Goal: Task Accomplishment & Management: Use online tool/utility

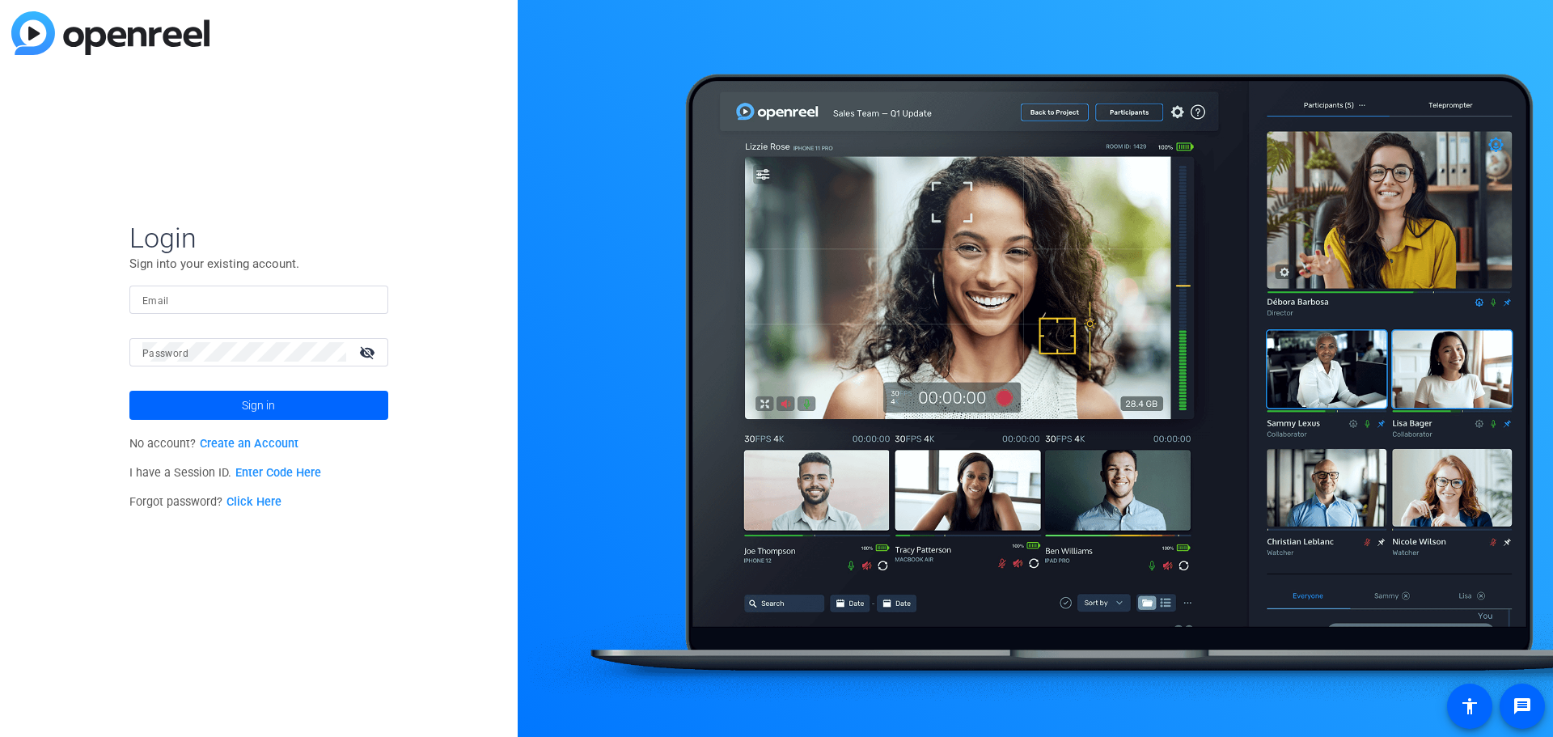
type input "[EMAIL_ADDRESS][DOMAIN_NAME]"
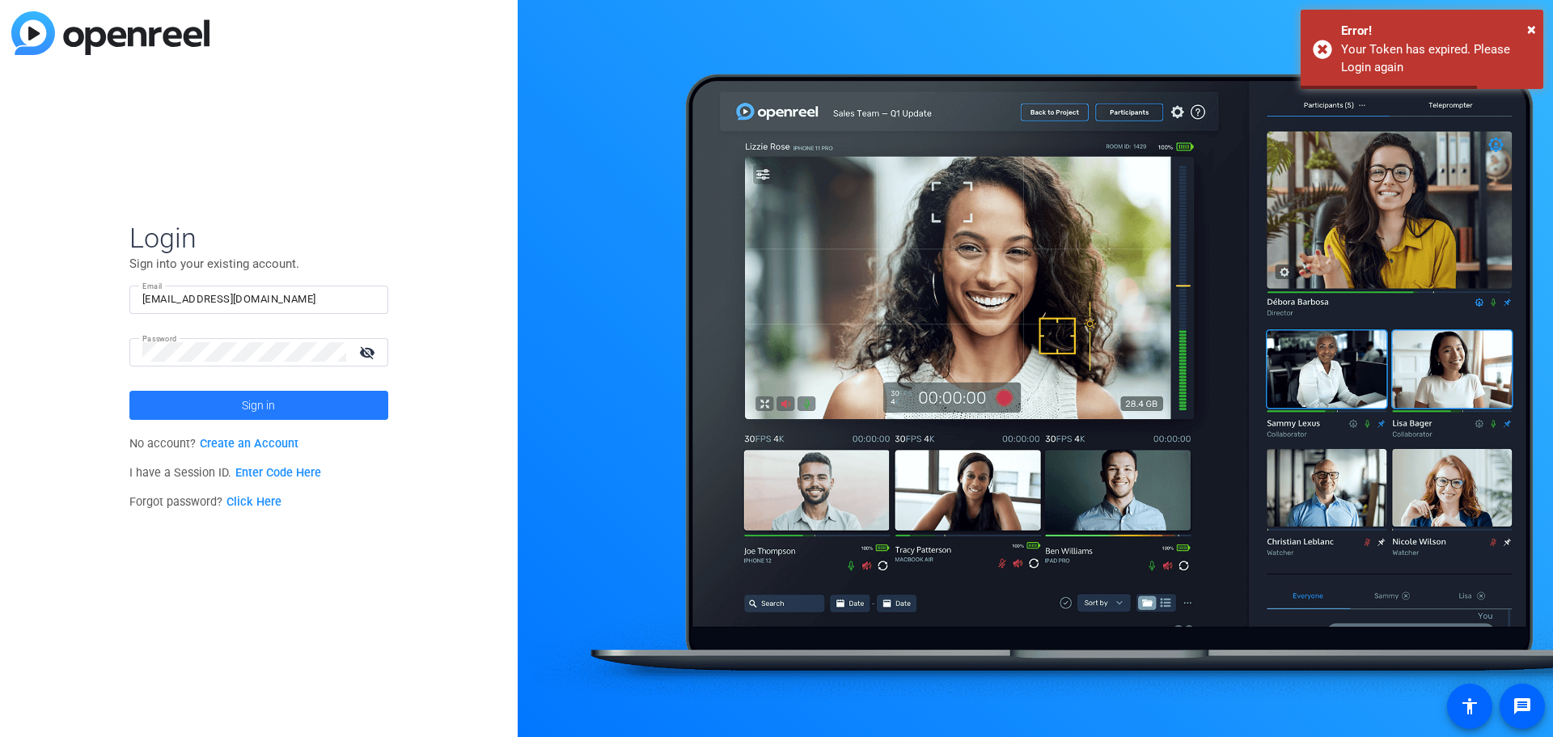
click at [289, 401] on span at bounding box center [258, 405] width 259 height 39
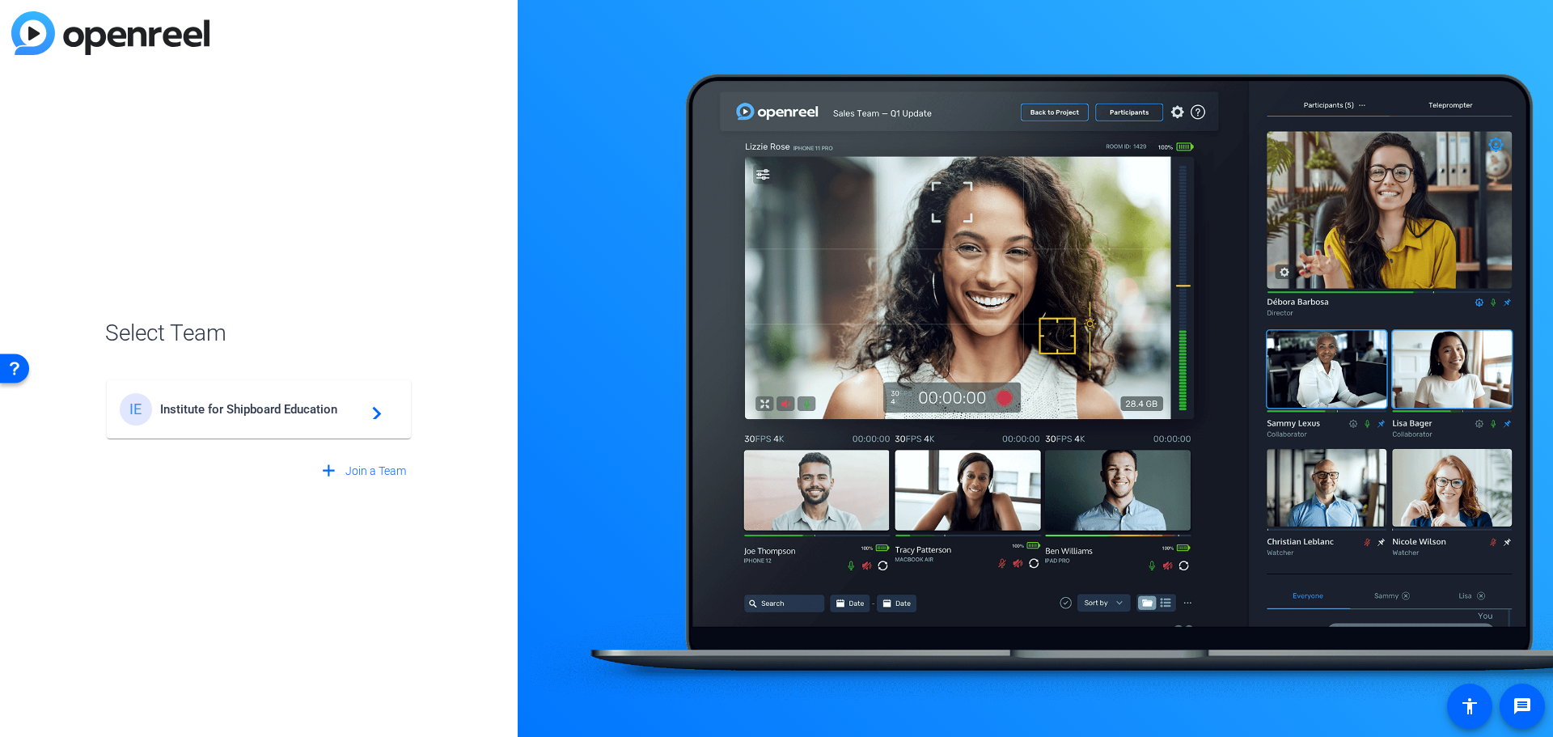
click at [297, 417] on div "IE Institute for Shipboard Education navigate_next" at bounding box center [259, 409] width 278 height 32
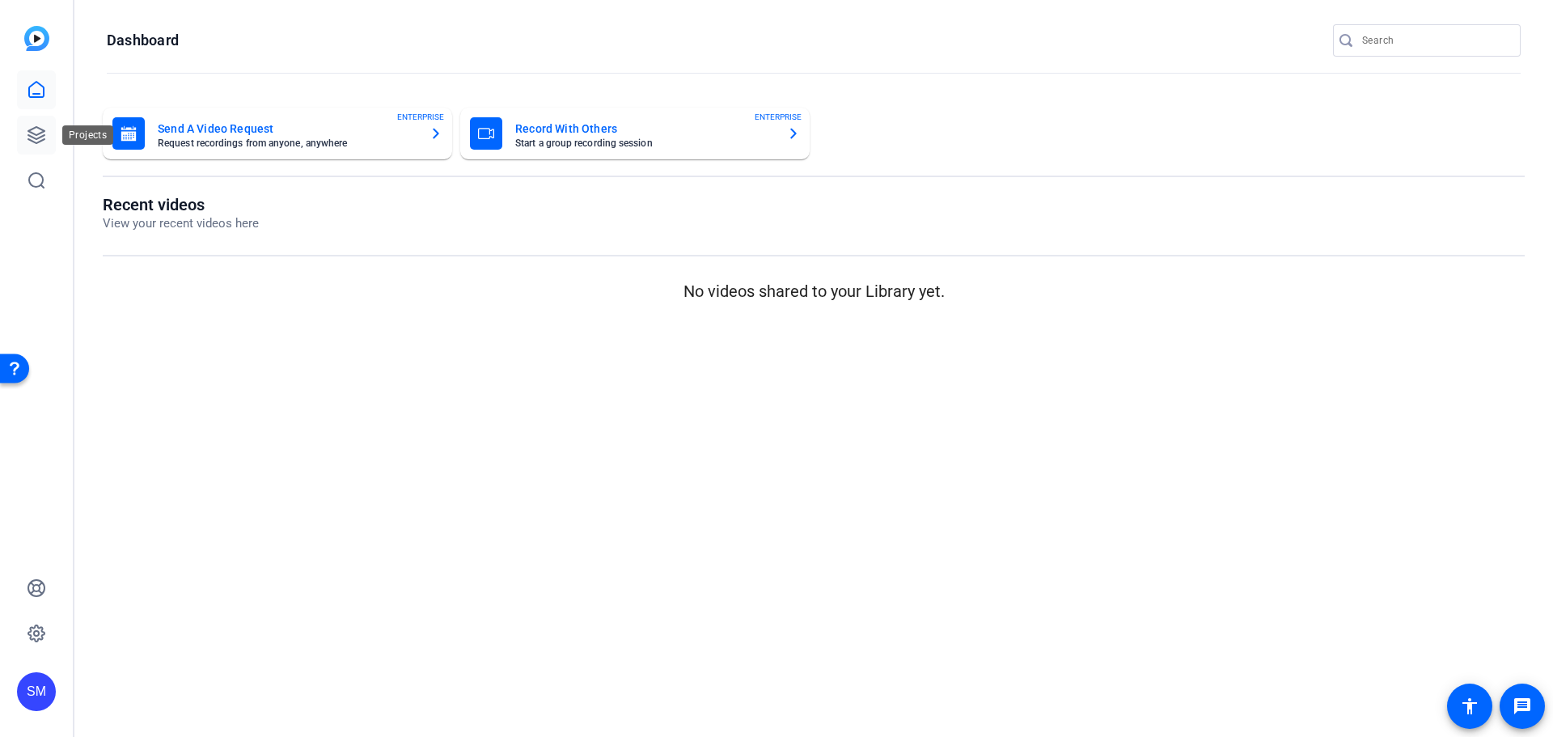
click at [29, 134] on icon at bounding box center [36, 134] width 19 height 19
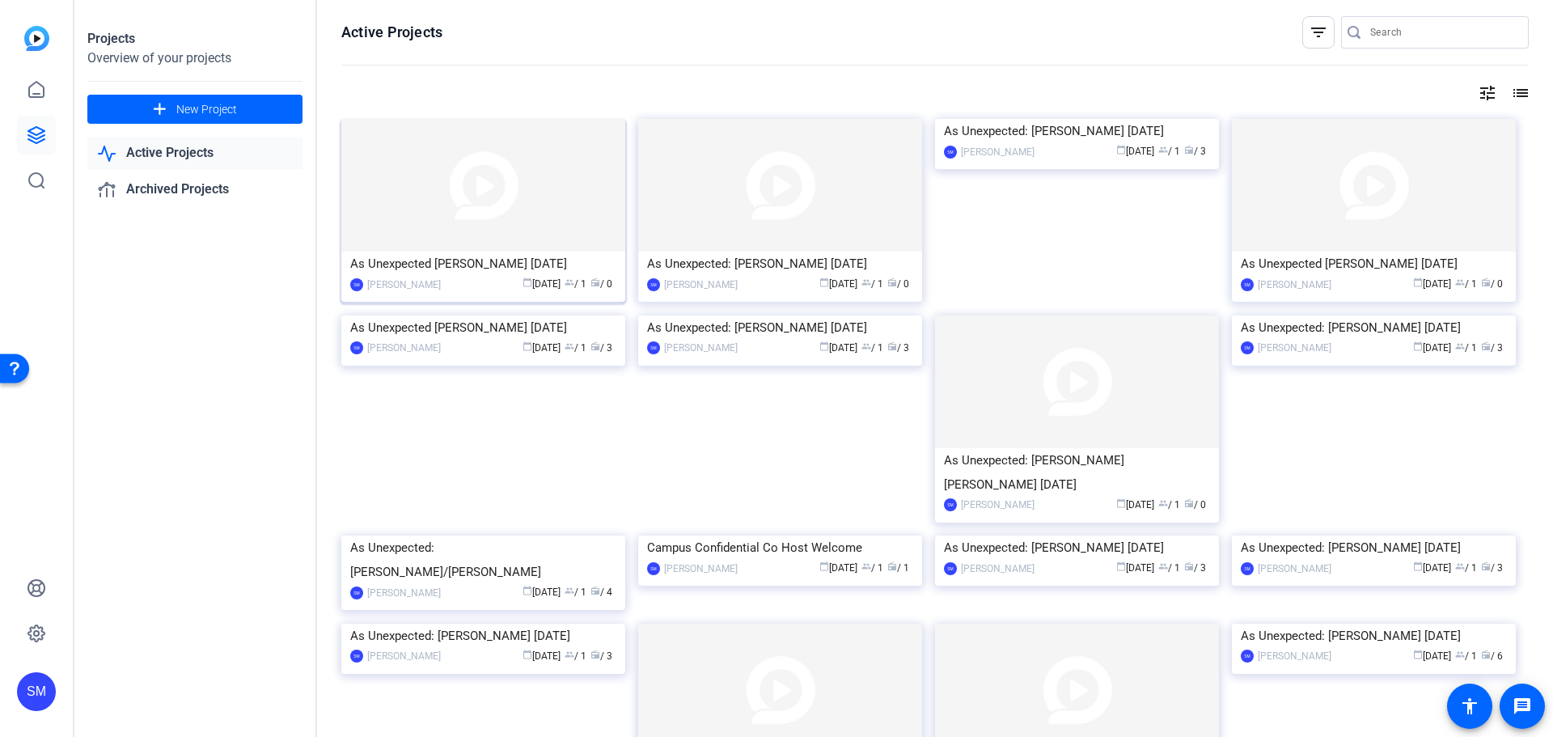
click at [424, 271] on div "As Unexpected [PERSON_NAME] [DATE]" at bounding box center [483, 264] width 266 height 24
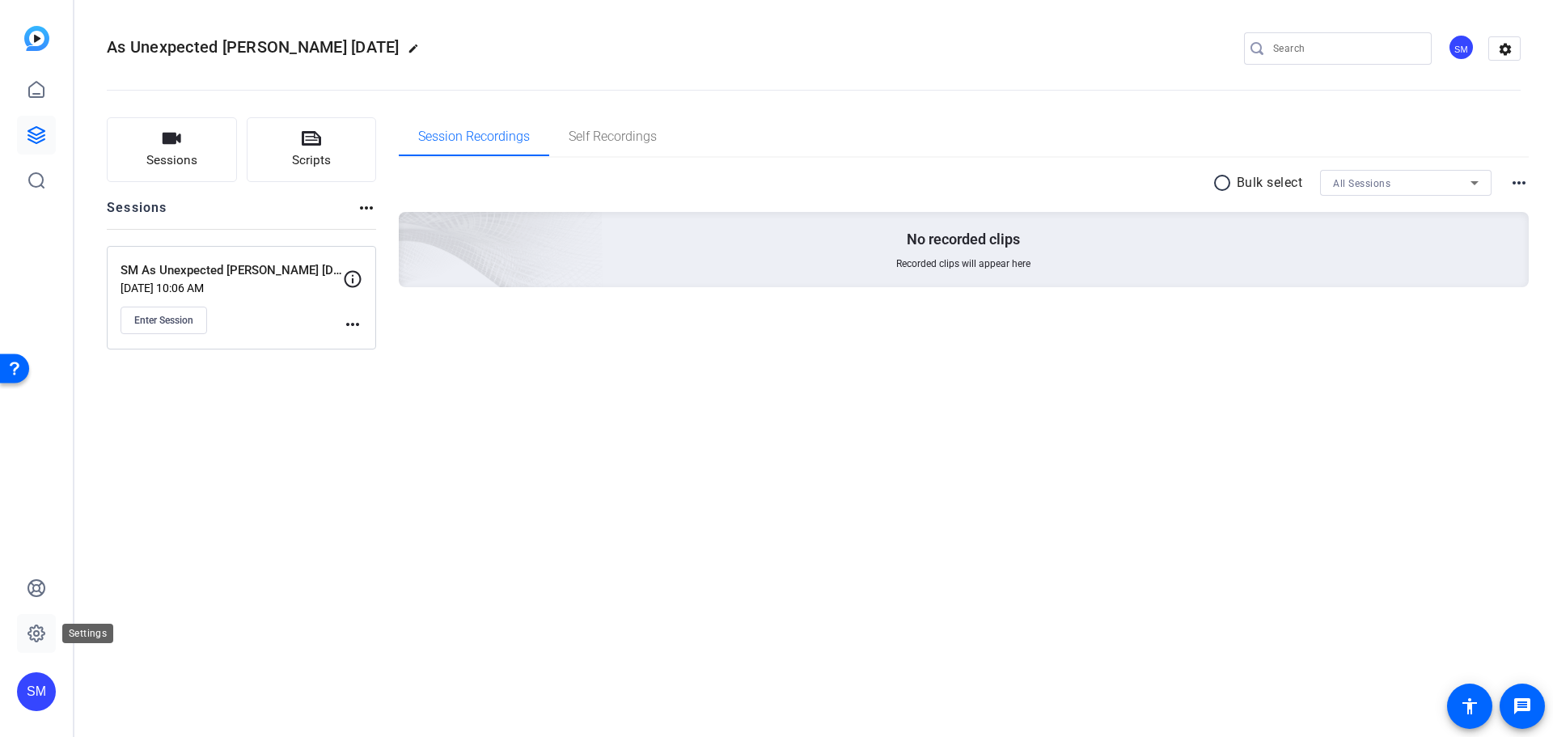
click at [40, 626] on icon at bounding box center [36, 633] width 19 height 19
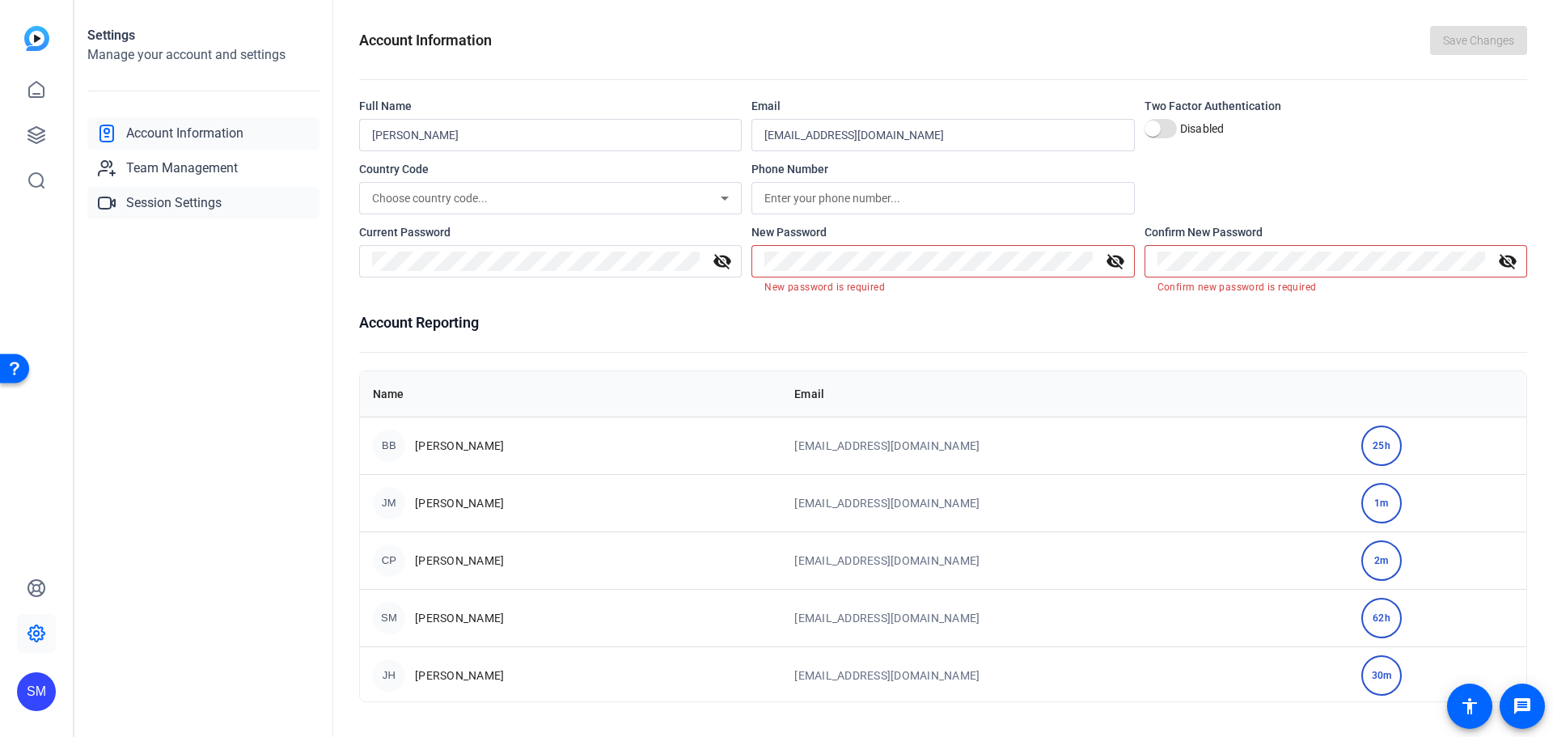
click at [190, 208] on span "Session Settings" at bounding box center [173, 202] width 95 height 19
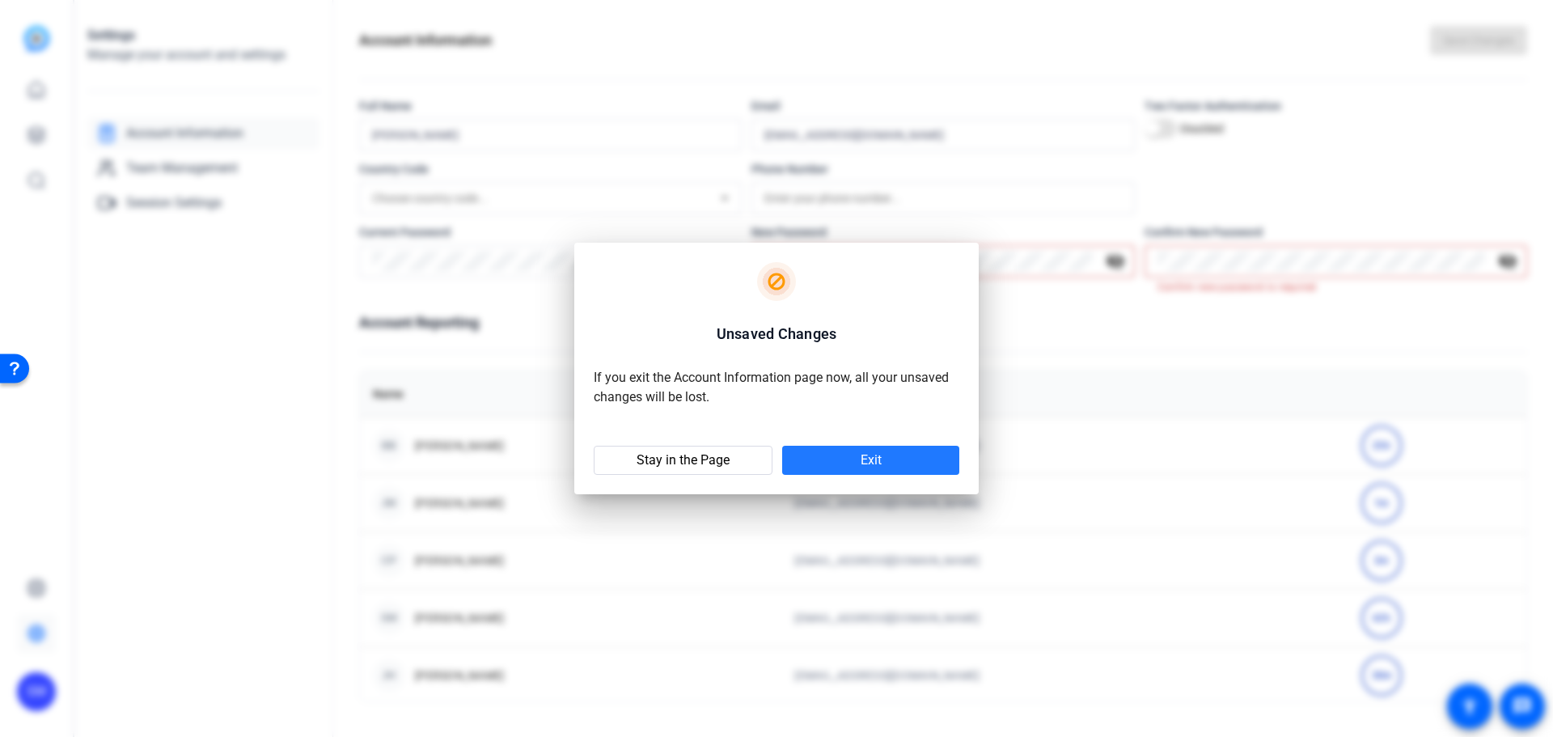
click at [892, 458] on span at bounding box center [870, 460] width 177 height 39
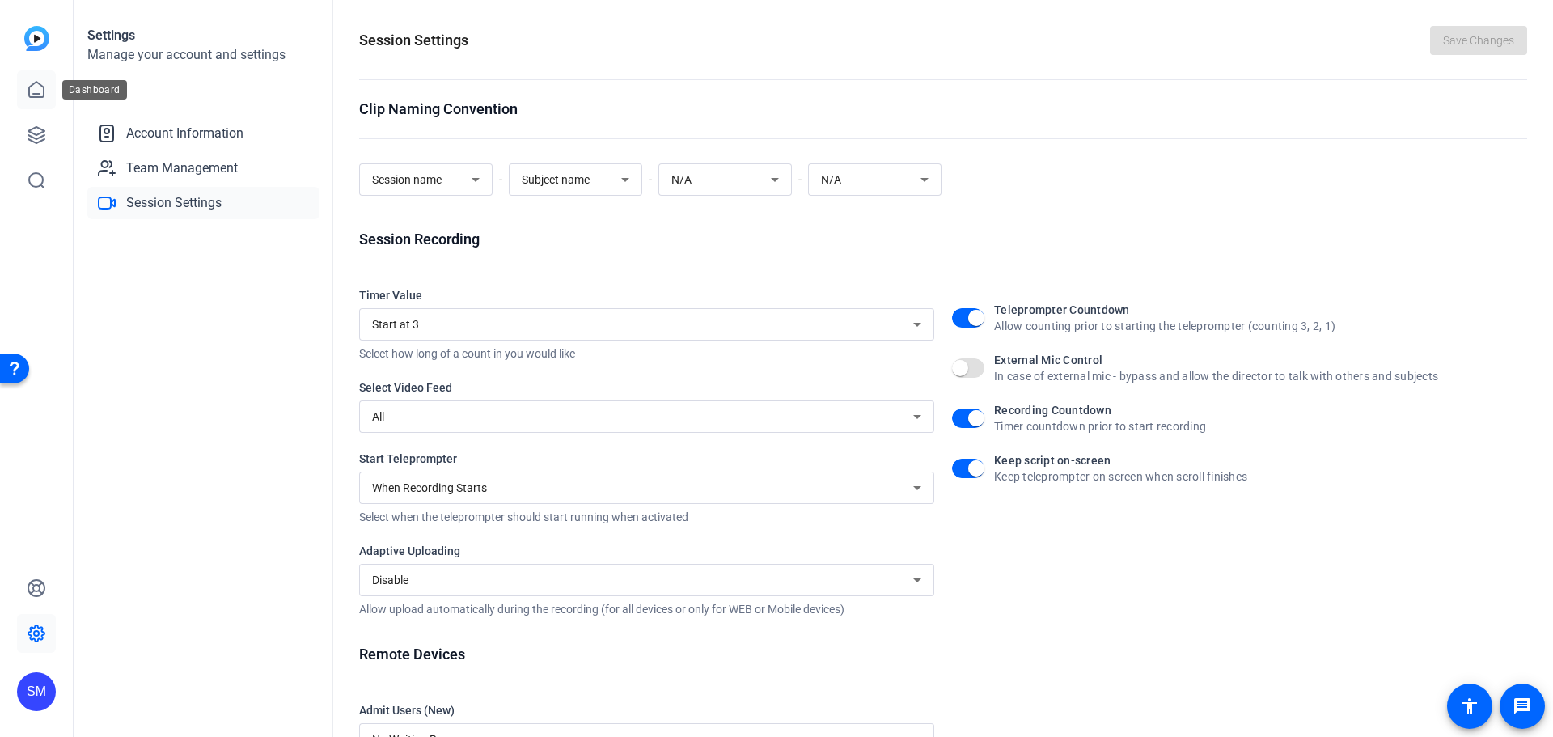
click at [32, 88] on icon at bounding box center [36, 89] width 19 height 19
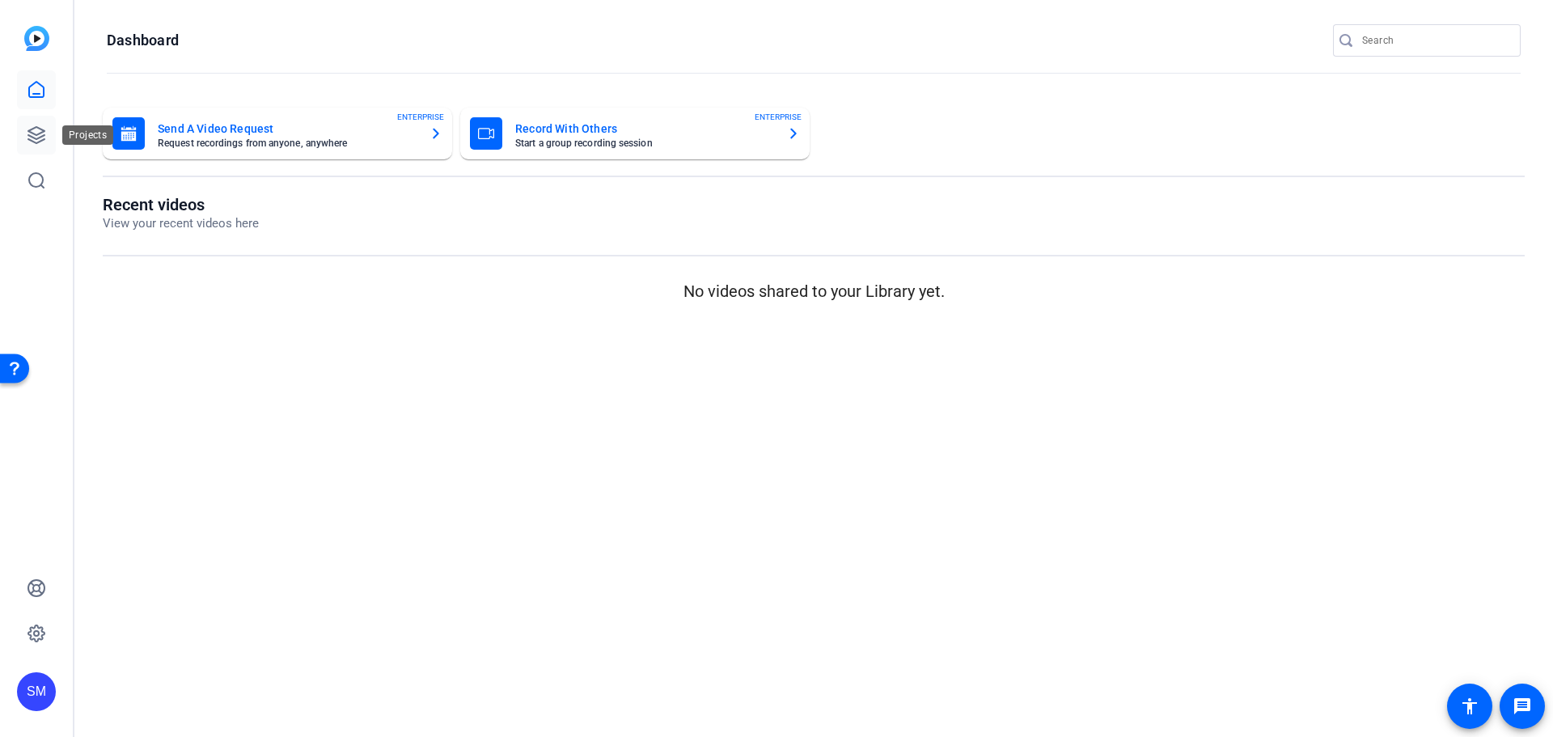
click at [31, 129] on icon at bounding box center [36, 134] width 19 height 19
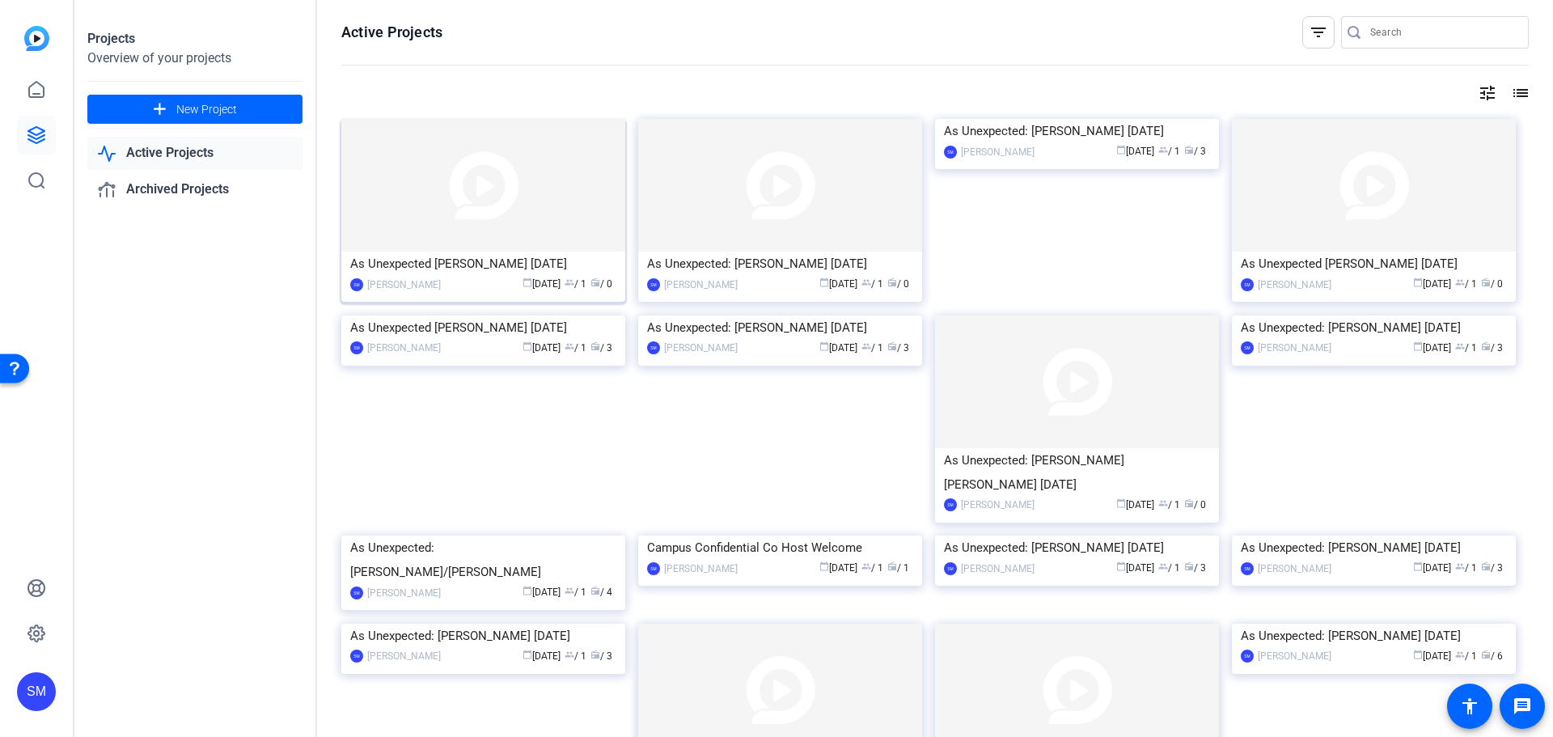
click at [464, 274] on div "As Unexpected [PERSON_NAME] [DATE]" at bounding box center [483, 264] width 266 height 24
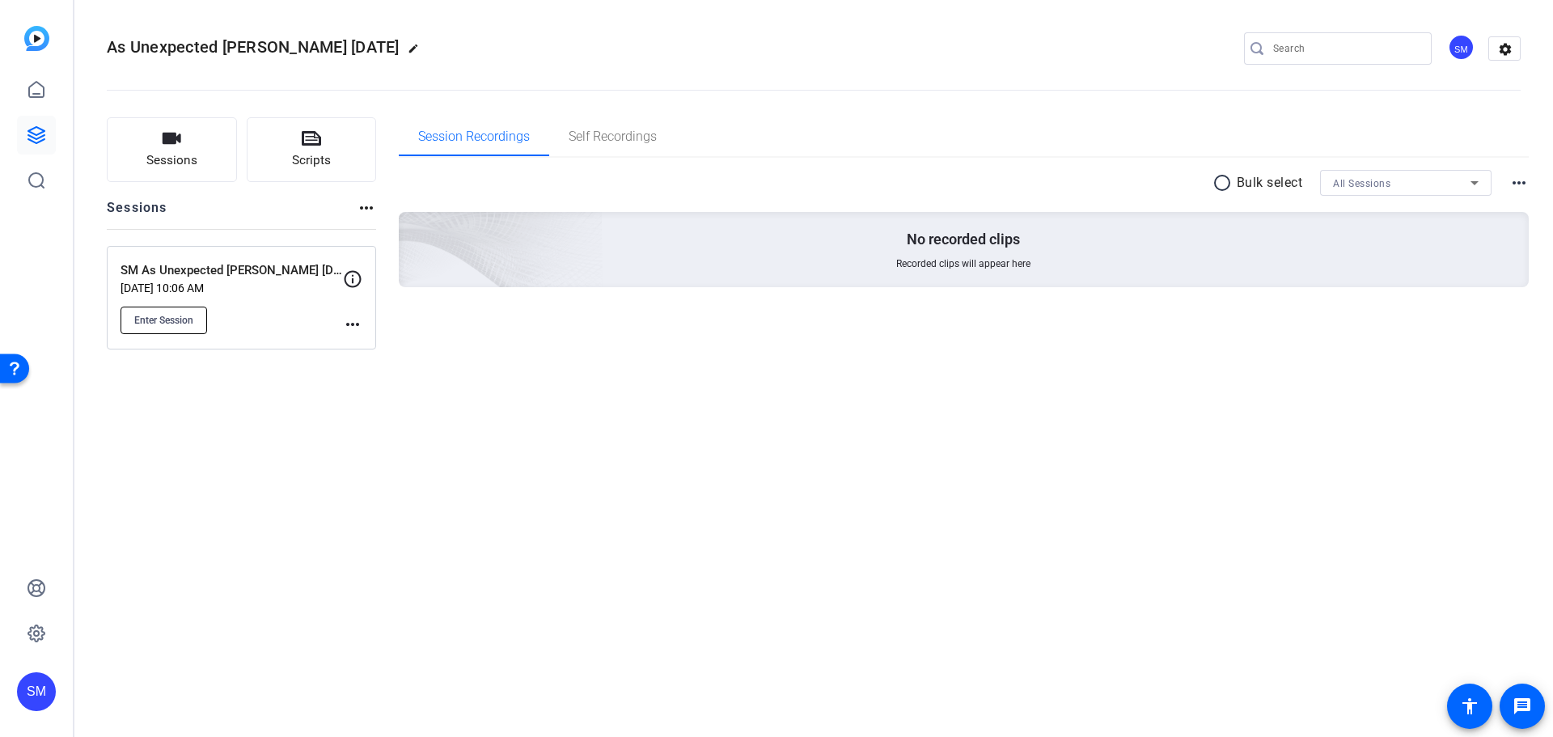
click at [176, 317] on span "Enter Session" at bounding box center [163, 320] width 59 height 13
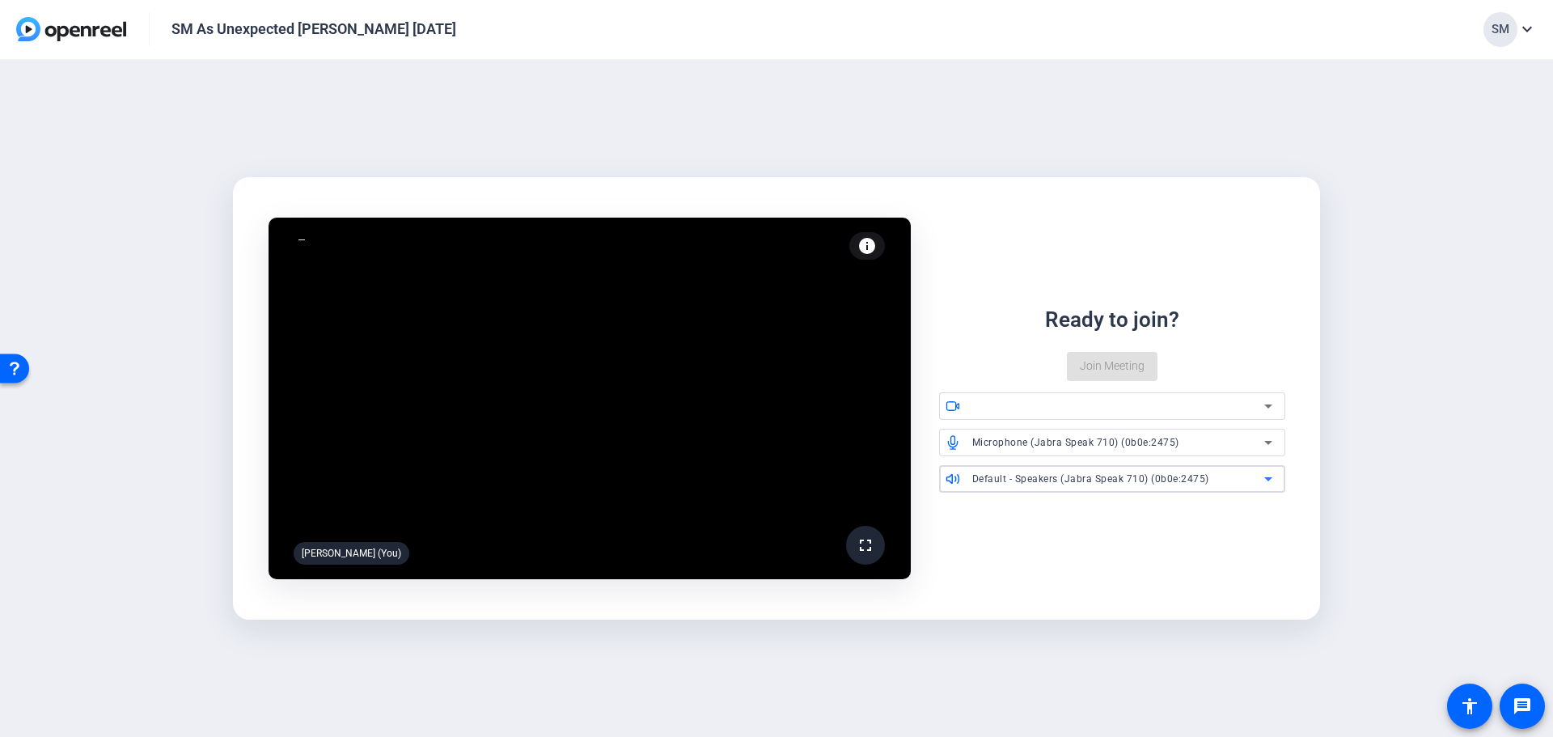
click at [1091, 482] on span "Default - Speakers (Jabra Speak 710) (0b0e:2475)" at bounding box center [1091, 478] width 237 height 11
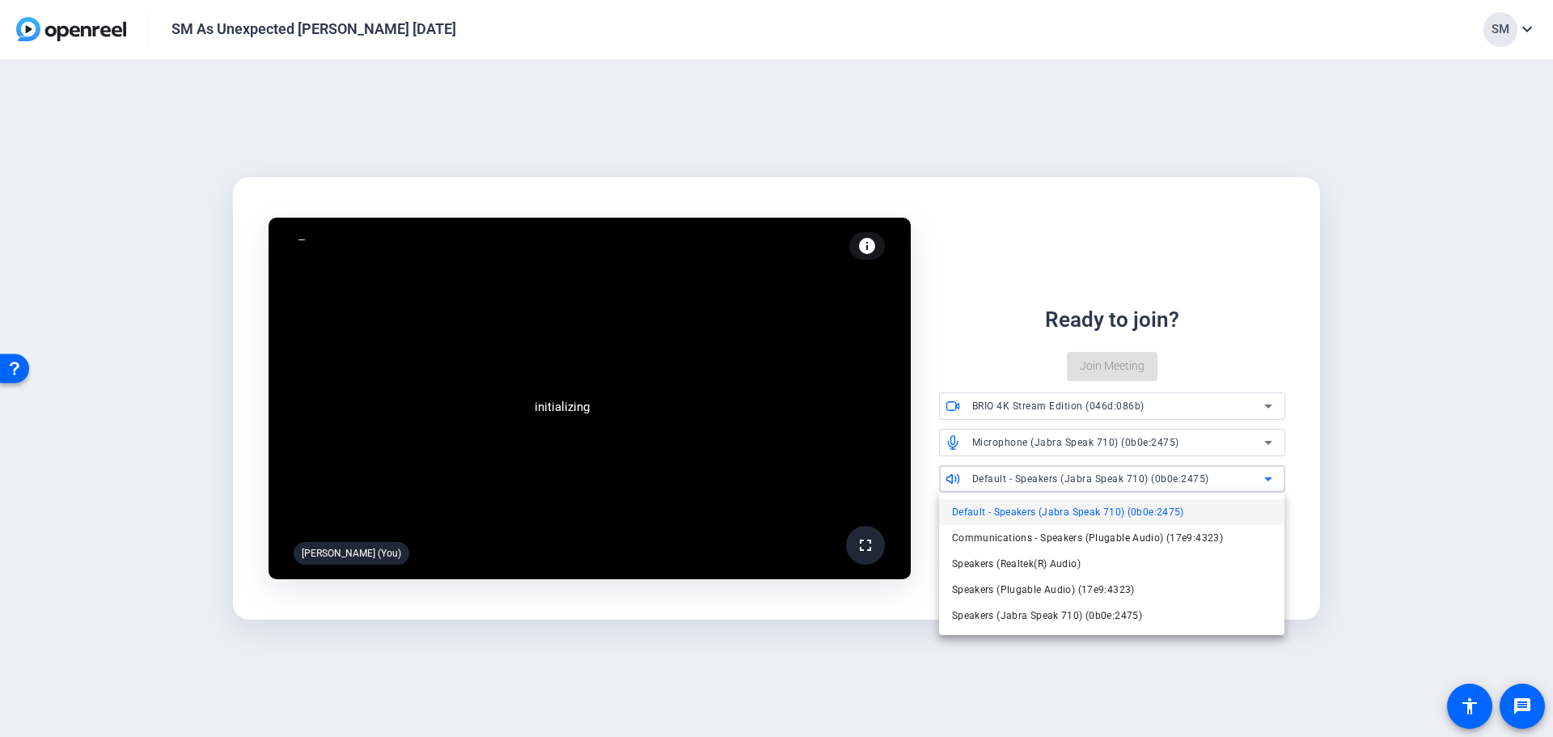
click at [37, 307] on div at bounding box center [28, 298] width 17 height 17
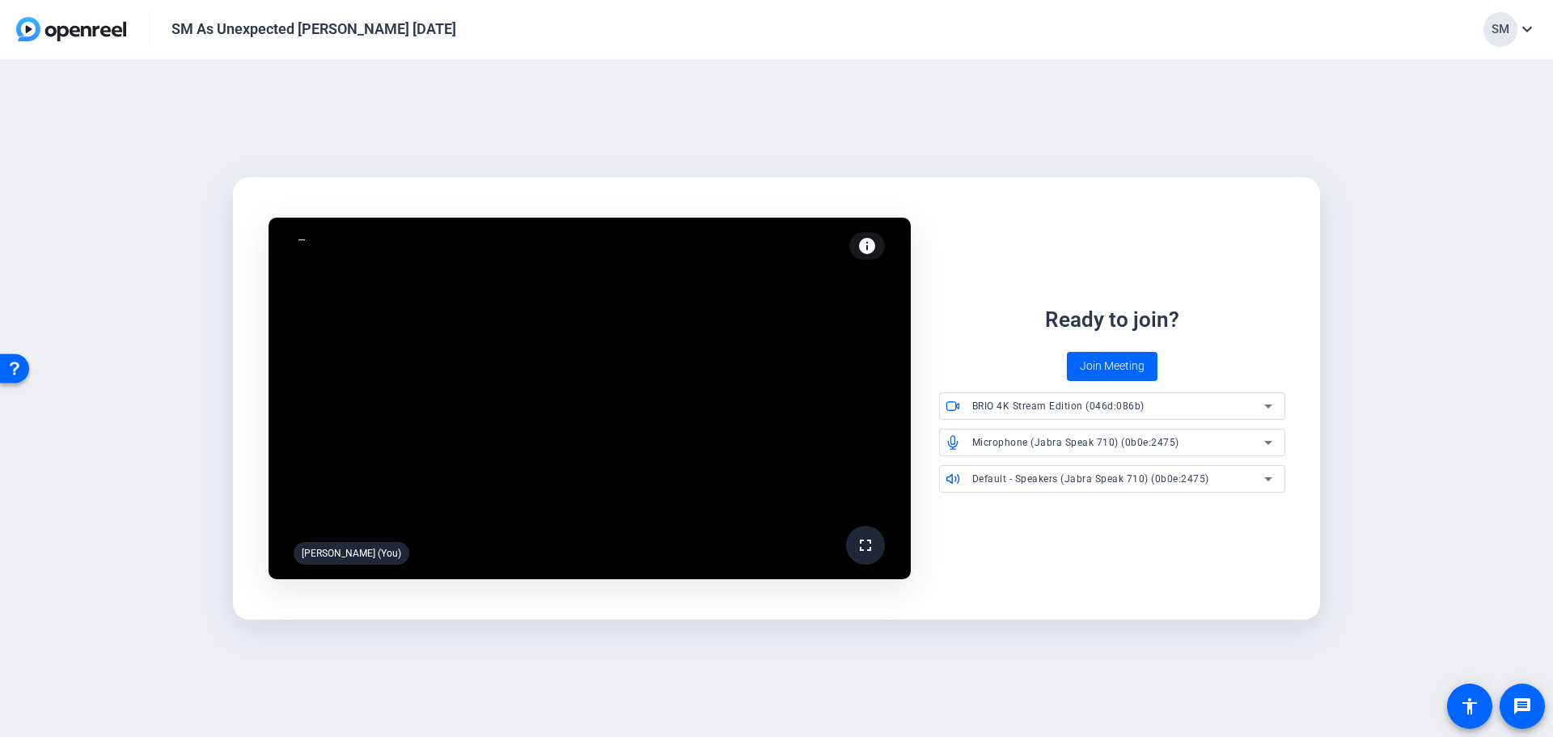
click at [1076, 445] on span "Microphone (Jabra Speak 710) (0b0e:2475)" at bounding box center [1076, 442] width 207 height 11
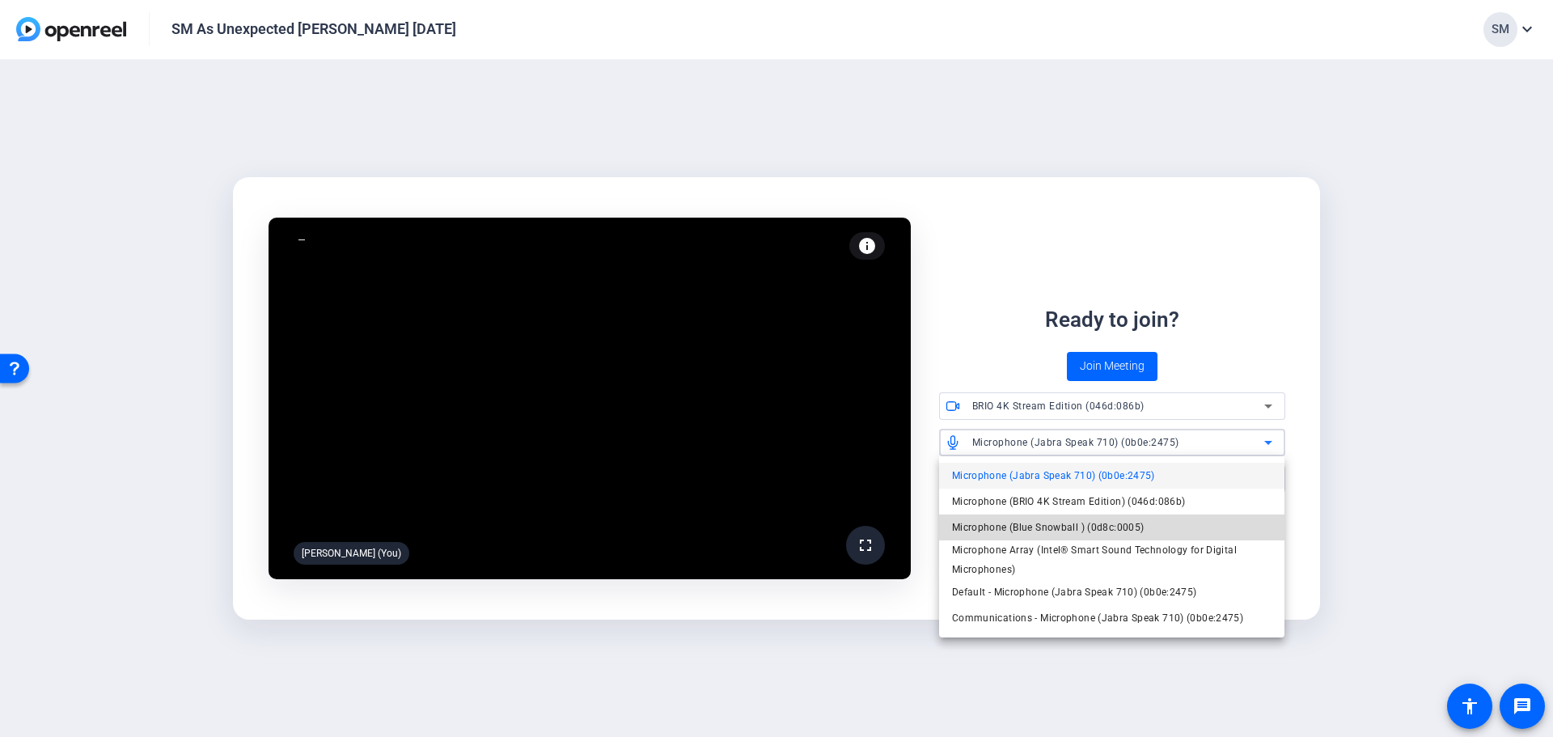
click at [1063, 518] on span "Microphone (Blue Snowball ) (0d8c:0005)" at bounding box center [1048, 527] width 193 height 19
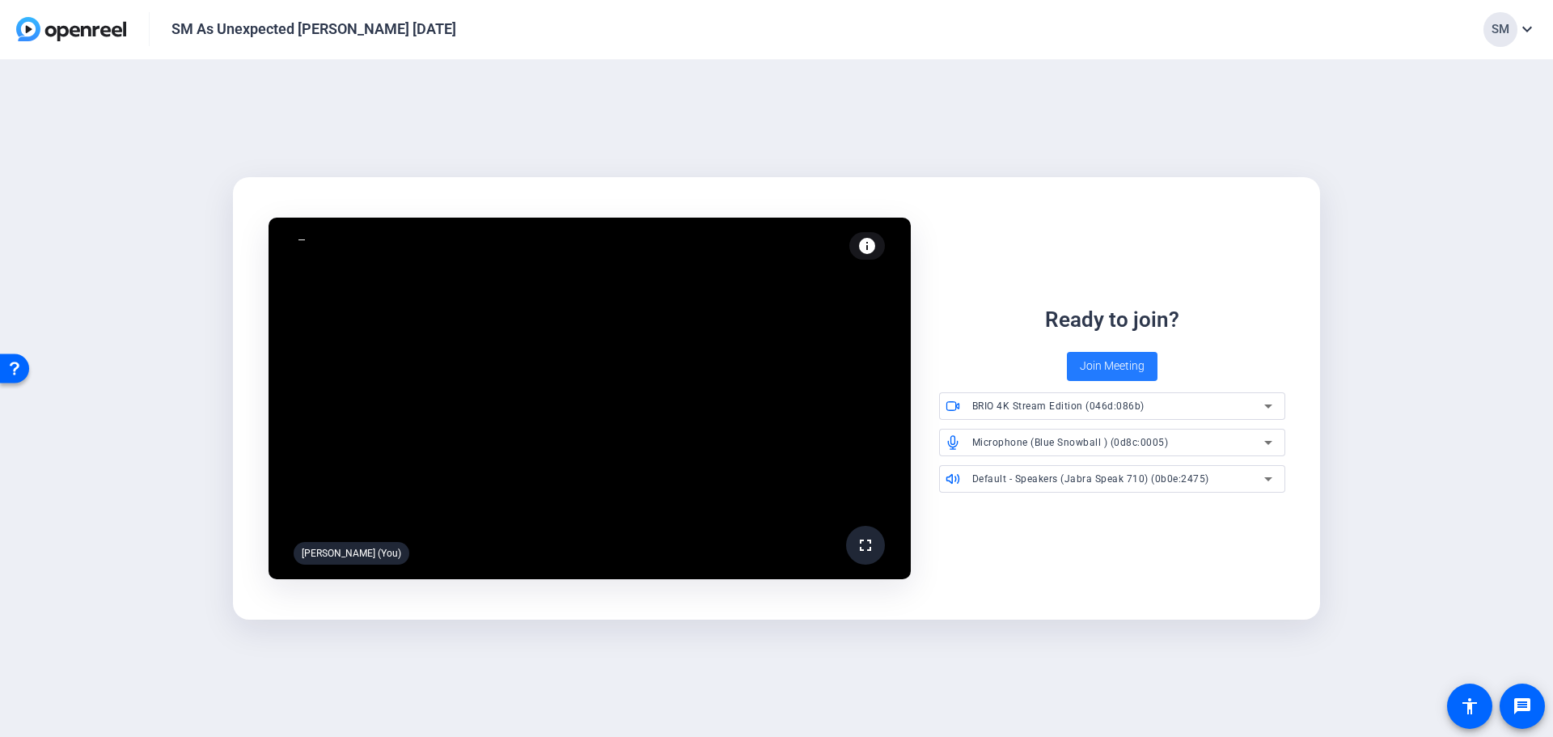
click at [1125, 358] on span "Join Meeting" at bounding box center [1112, 366] width 65 height 17
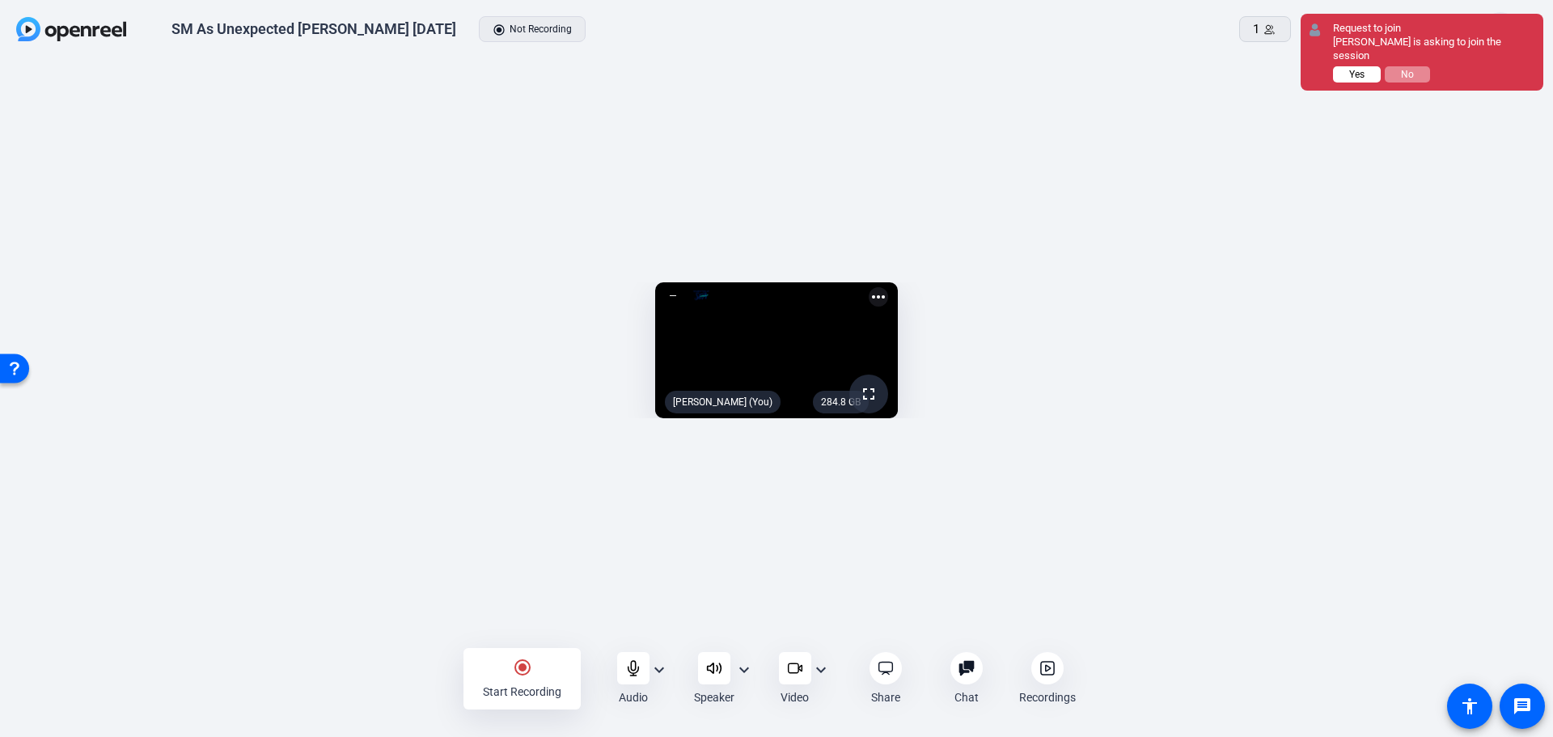
click at [0, 0] on span "Yes" at bounding box center [0, 0] width 0 height 0
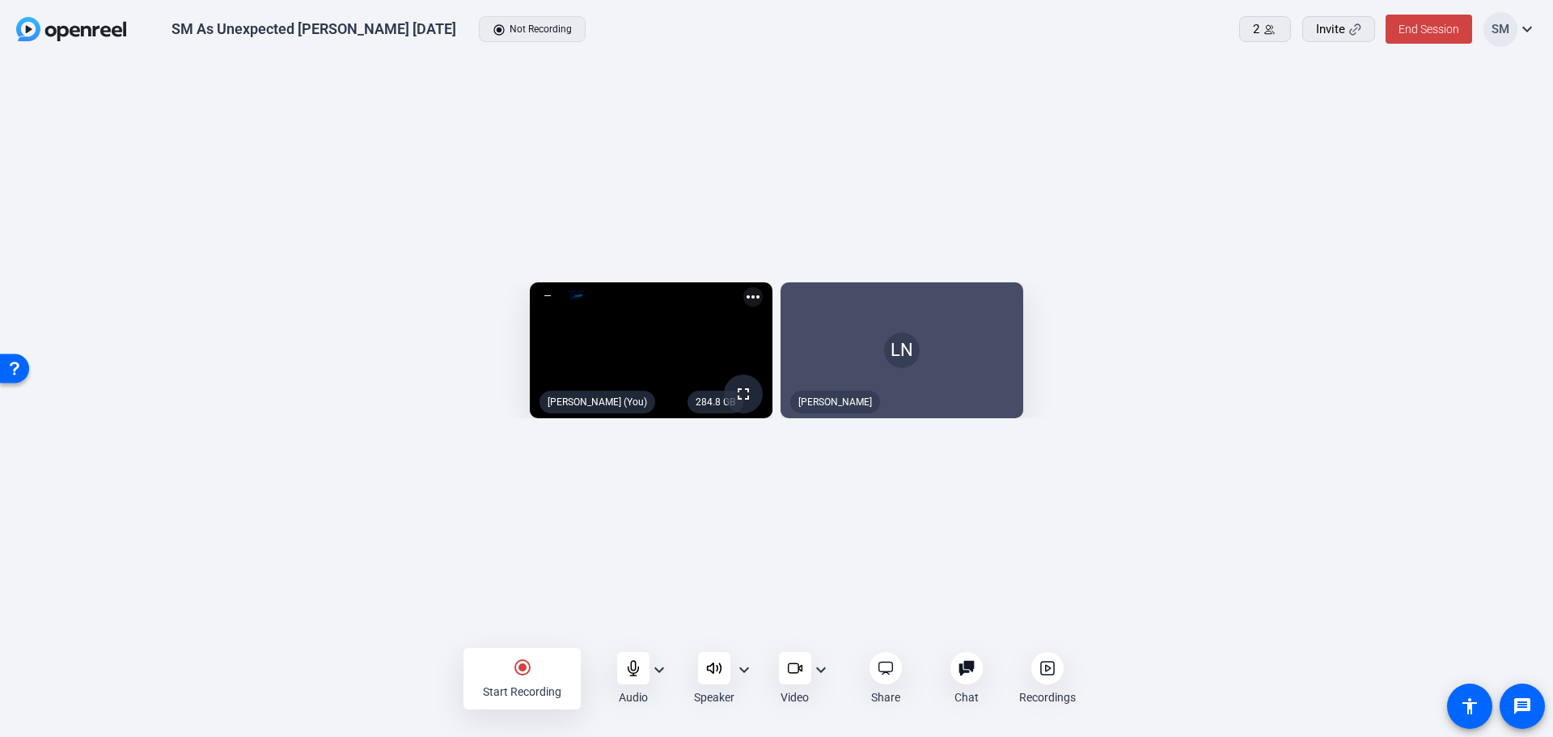
click at [744, 287] on mat-icon "more_horiz" at bounding box center [753, 296] width 19 height 19
drag, startPoint x: 1143, startPoint y: 100, endPoint x: 1164, endPoint y: 99, distance: 21.1
click at [0, 0] on div at bounding box center [0, 0] width 0 height 0
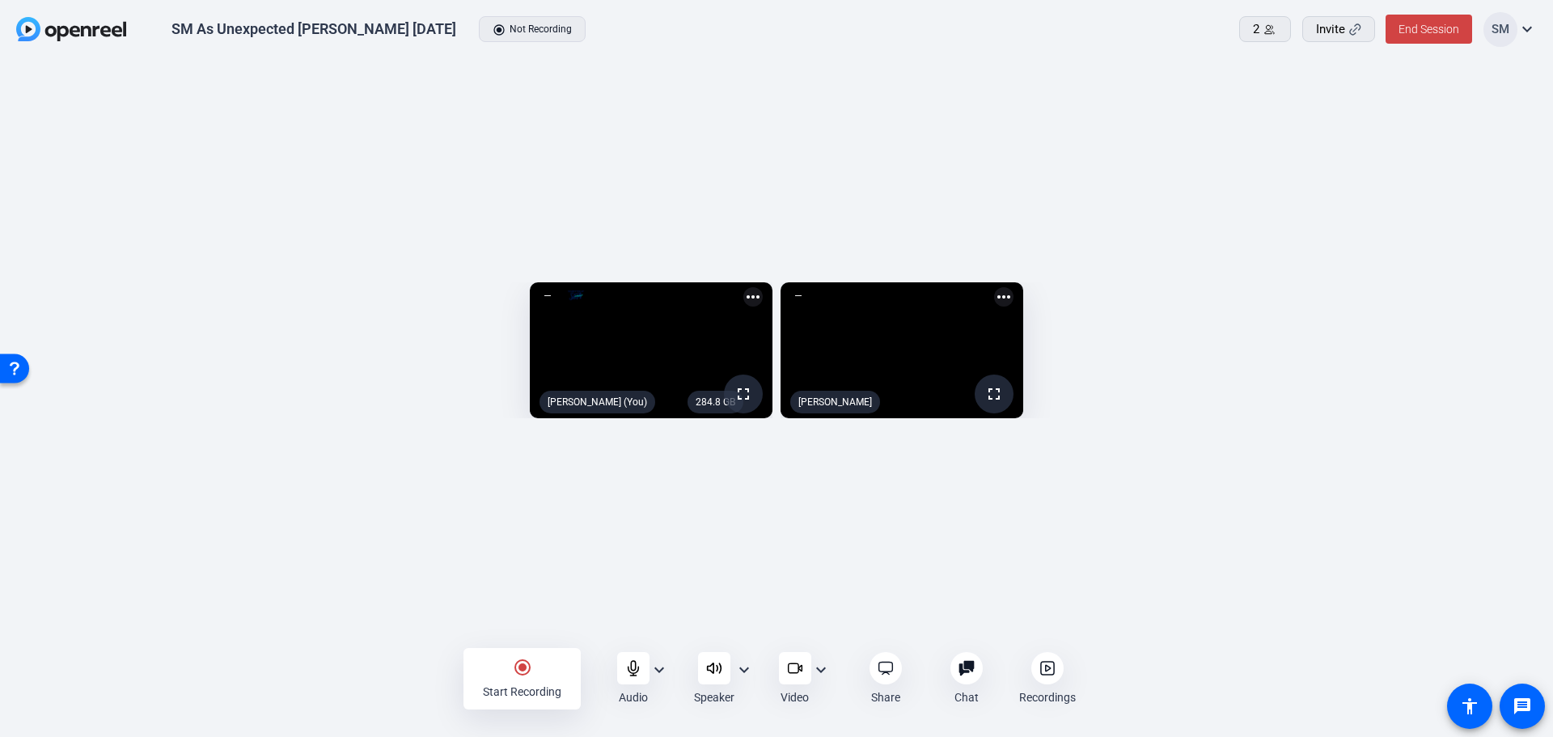
click at [1014, 287] on mat-icon "more_horiz" at bounding box center [1003, 296] width 19 height 19
click at [1463, 205] on span "Pin to screen" at bounding box center [1454, 210] width 65 height 19
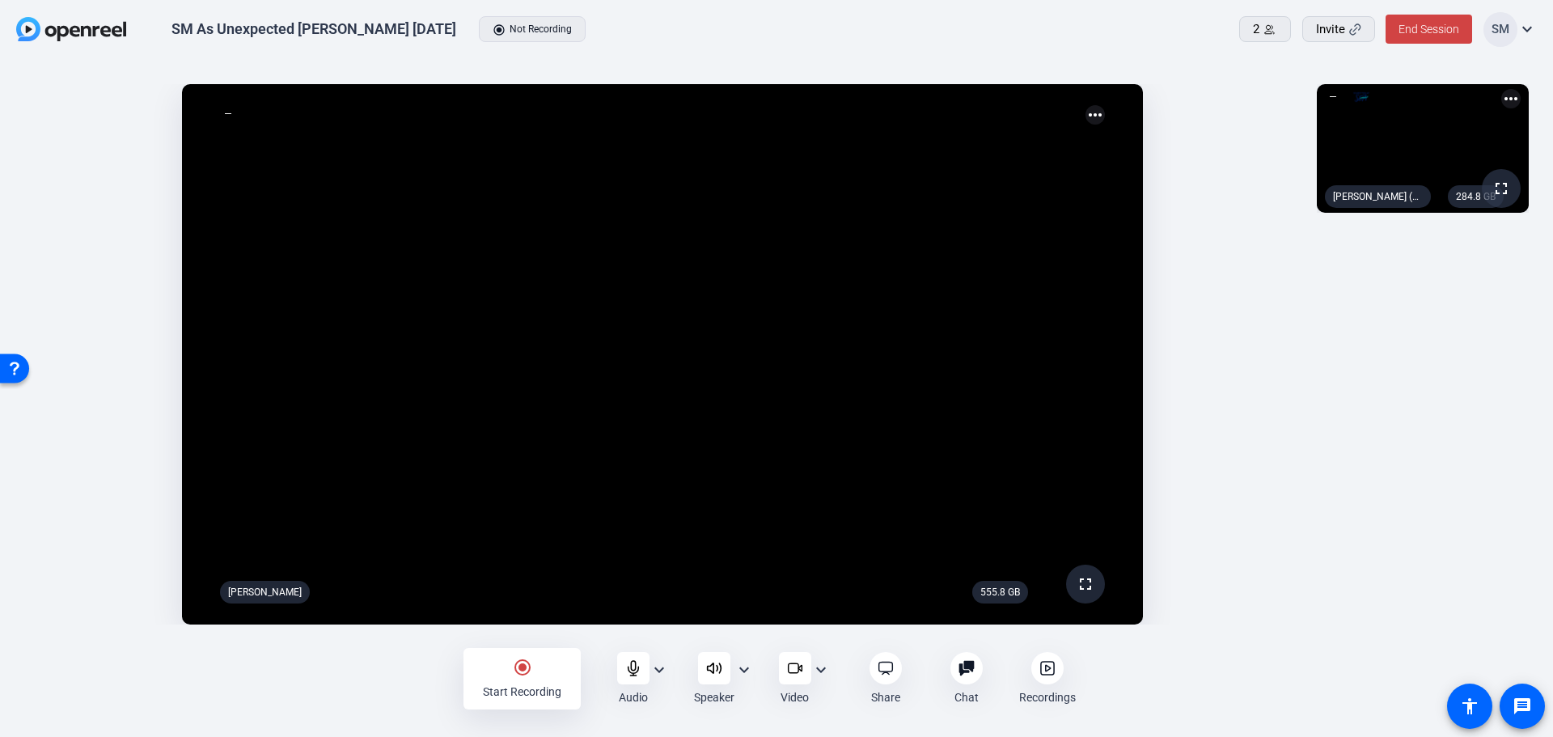
click at [518, 664] on mat-icon "radio_button_checked" at bounding box center [522, 667] width 19 height 19
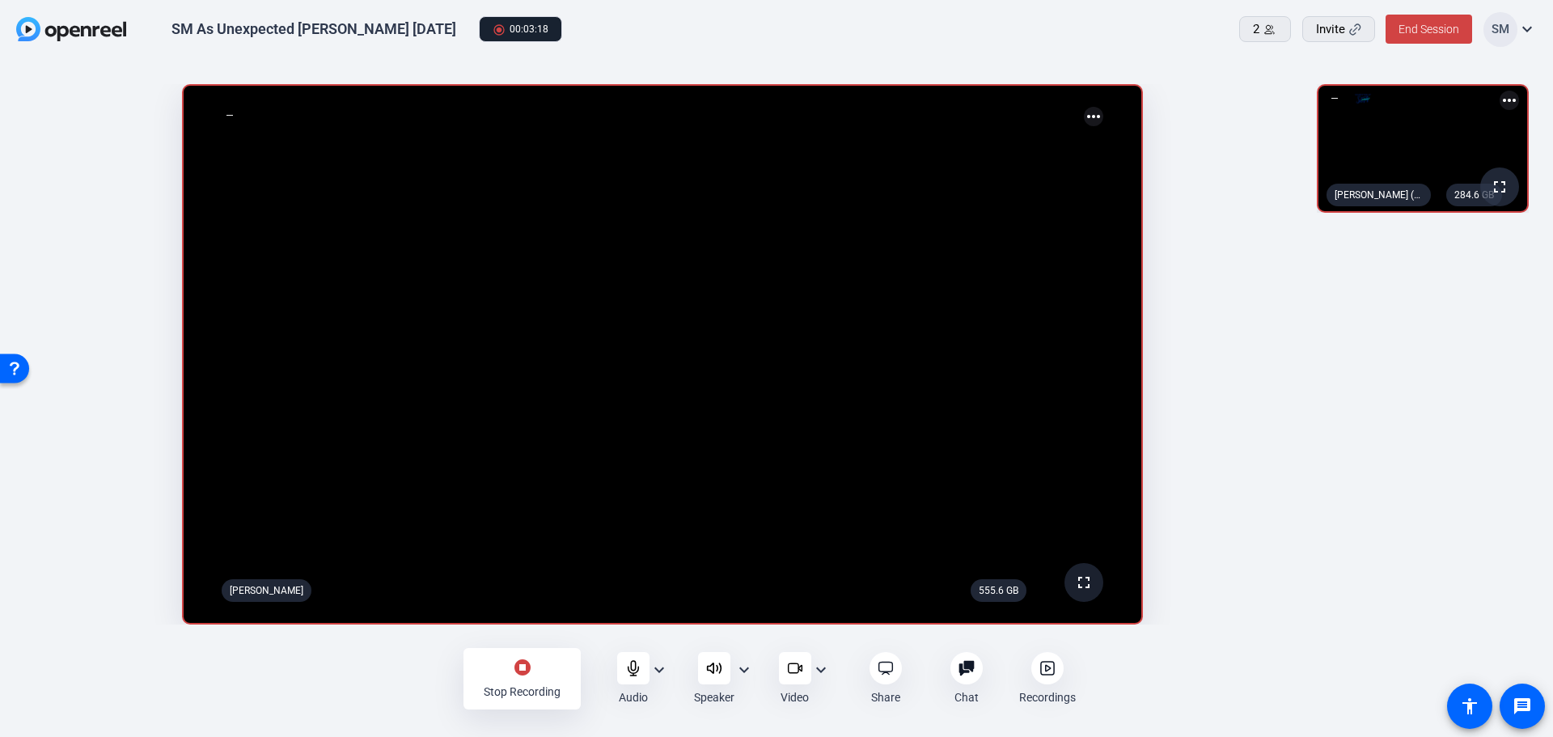
click at [1080, 570] on span at bounding box center [1084, 582] width 39 height 39
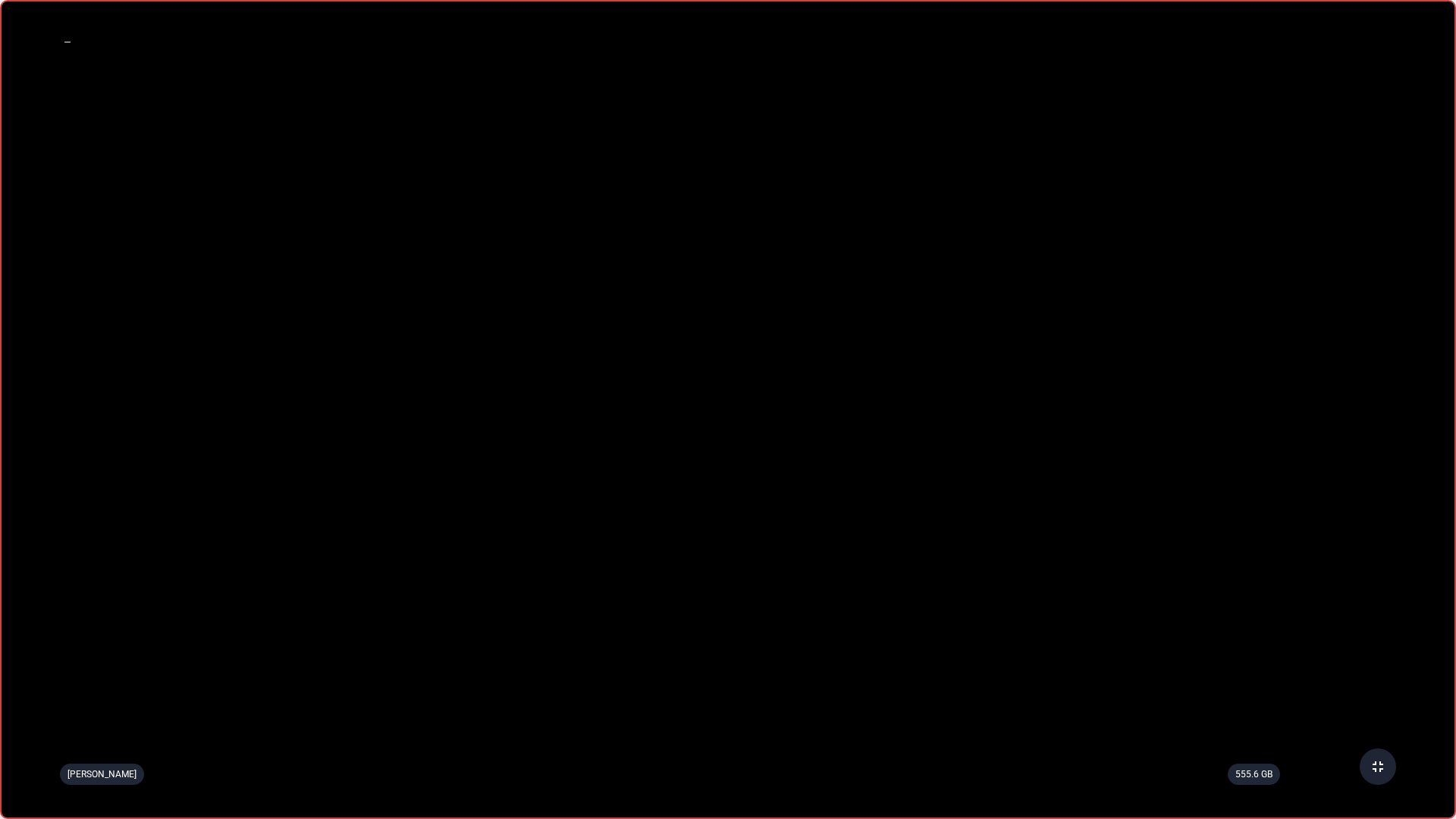
click at [1373, 690] on mat-icon "fullscreen_exit" at bounding box center [1377, 766] width 18 height 18
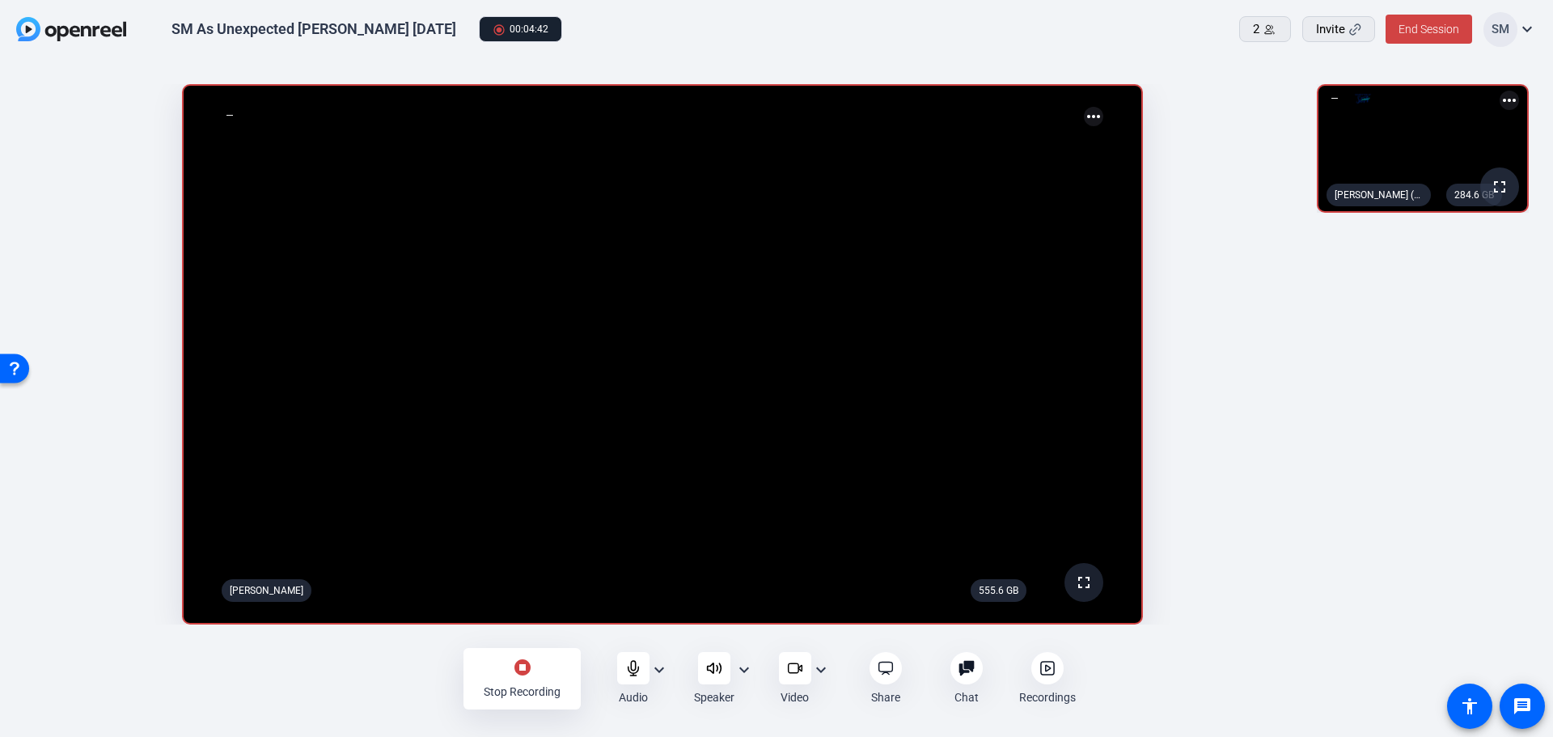
click at [1070, 567] on span at bounding box center [1084, 582] width 39 height 39
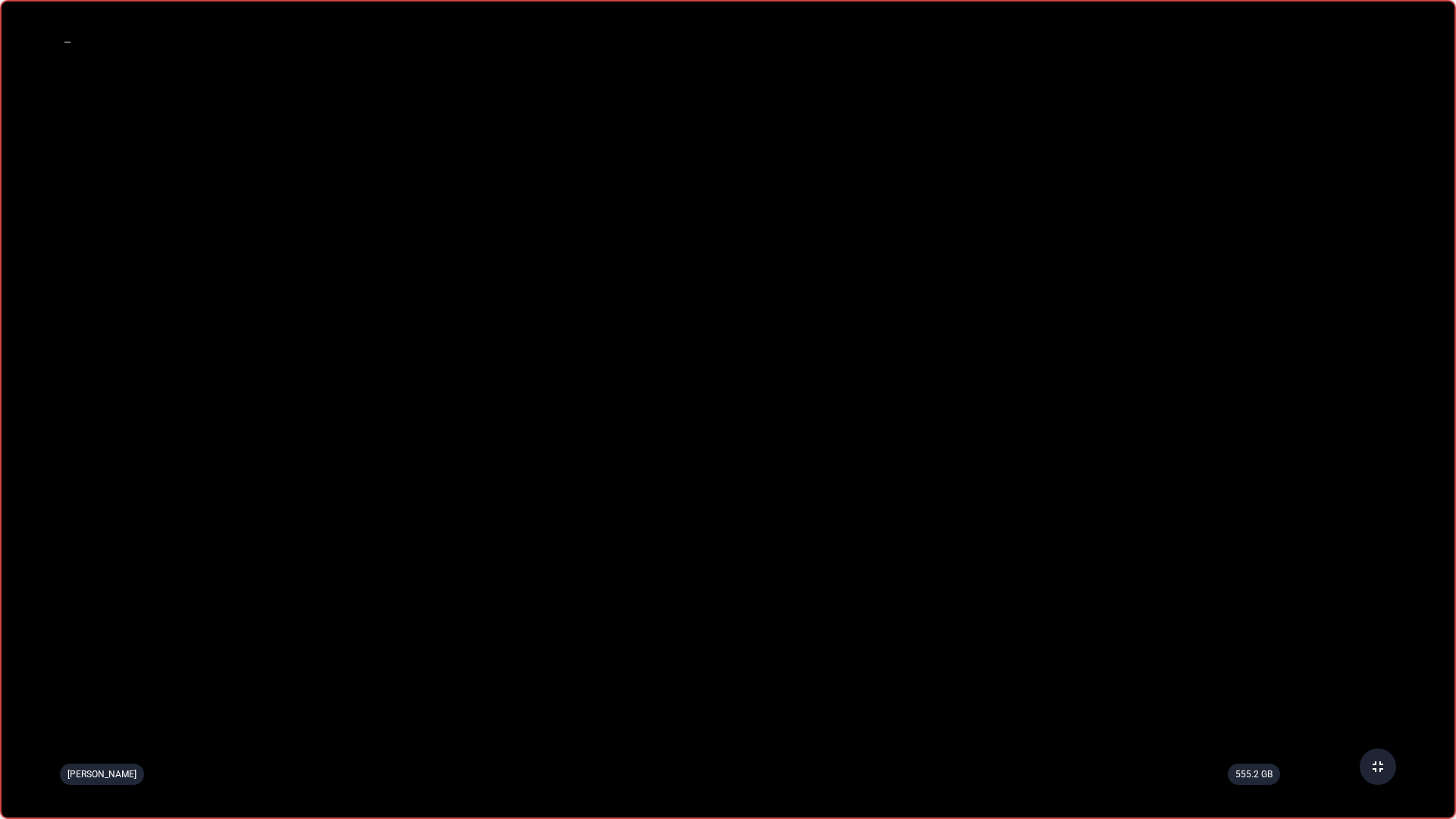
click at [1369, 690] on mat-icon "fullscreen_exit" at bounding box center [1377, 766] width 18 height 18
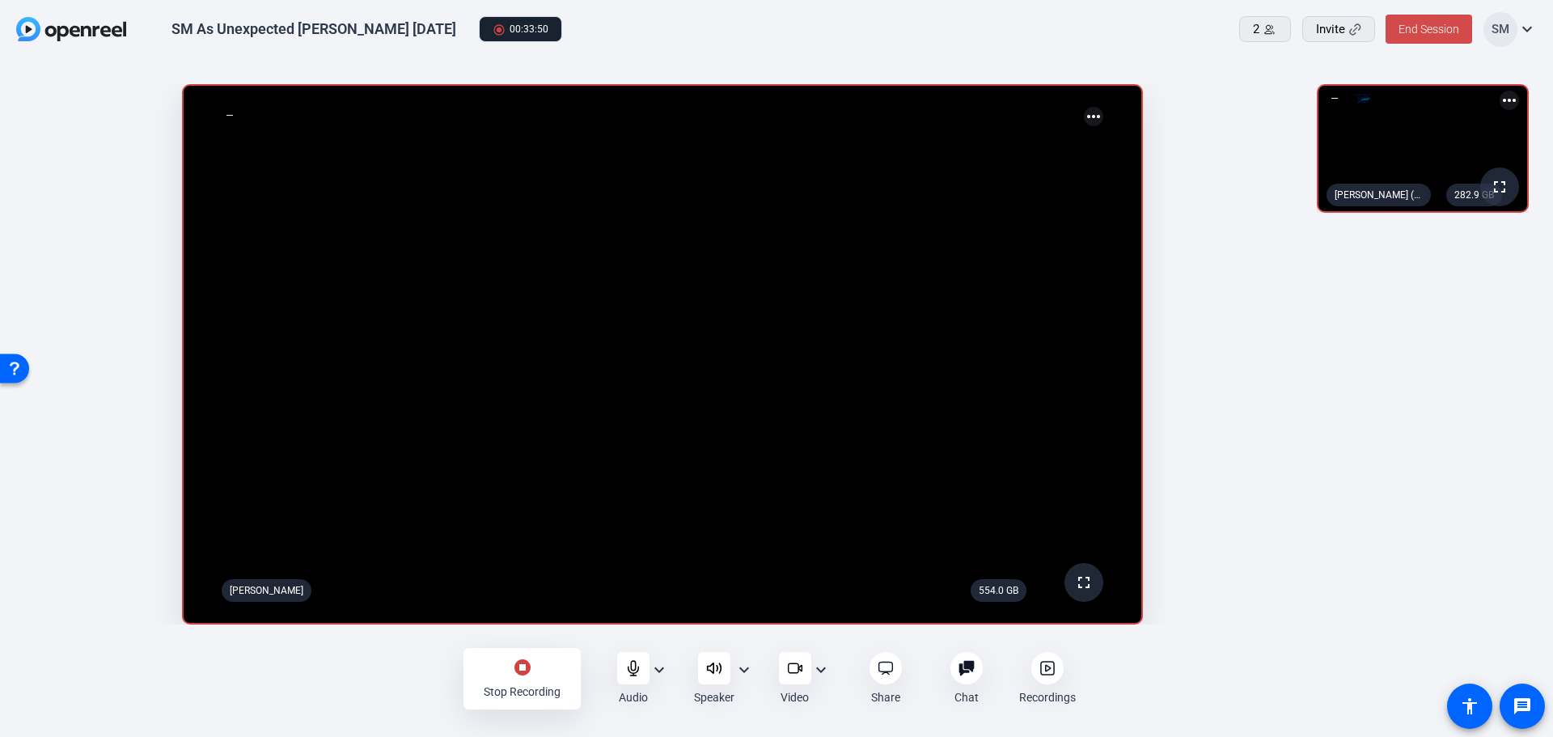
click at [1431, 23] on span "End Session" at bounding box center [1429, 29] width 61 height 13
click at [1371, 91] on span at bounding box center [1384, 103] width 162 height 39
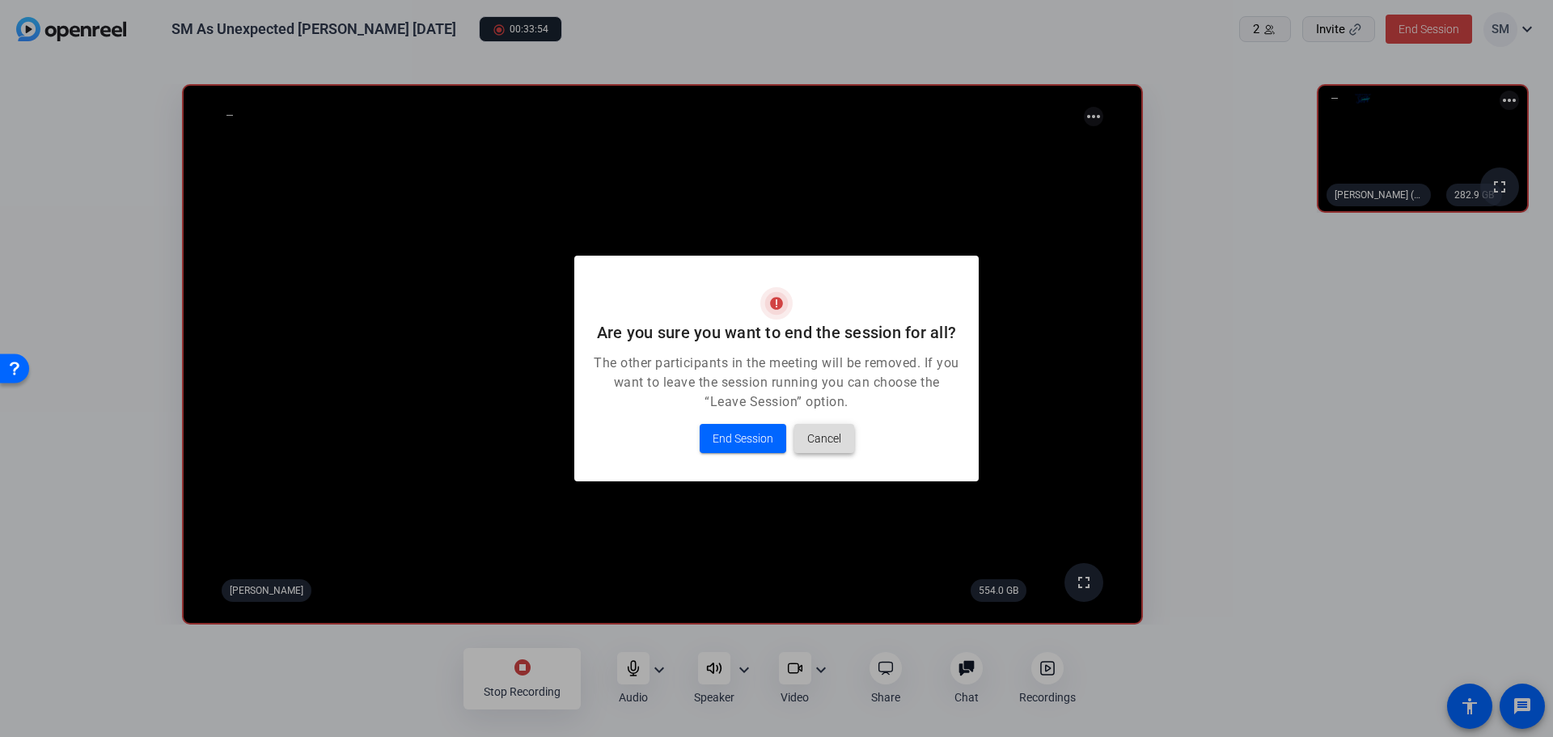
click at [808, 439] on span "Cancel" at bounding box center [824, 438] width 34 height 19
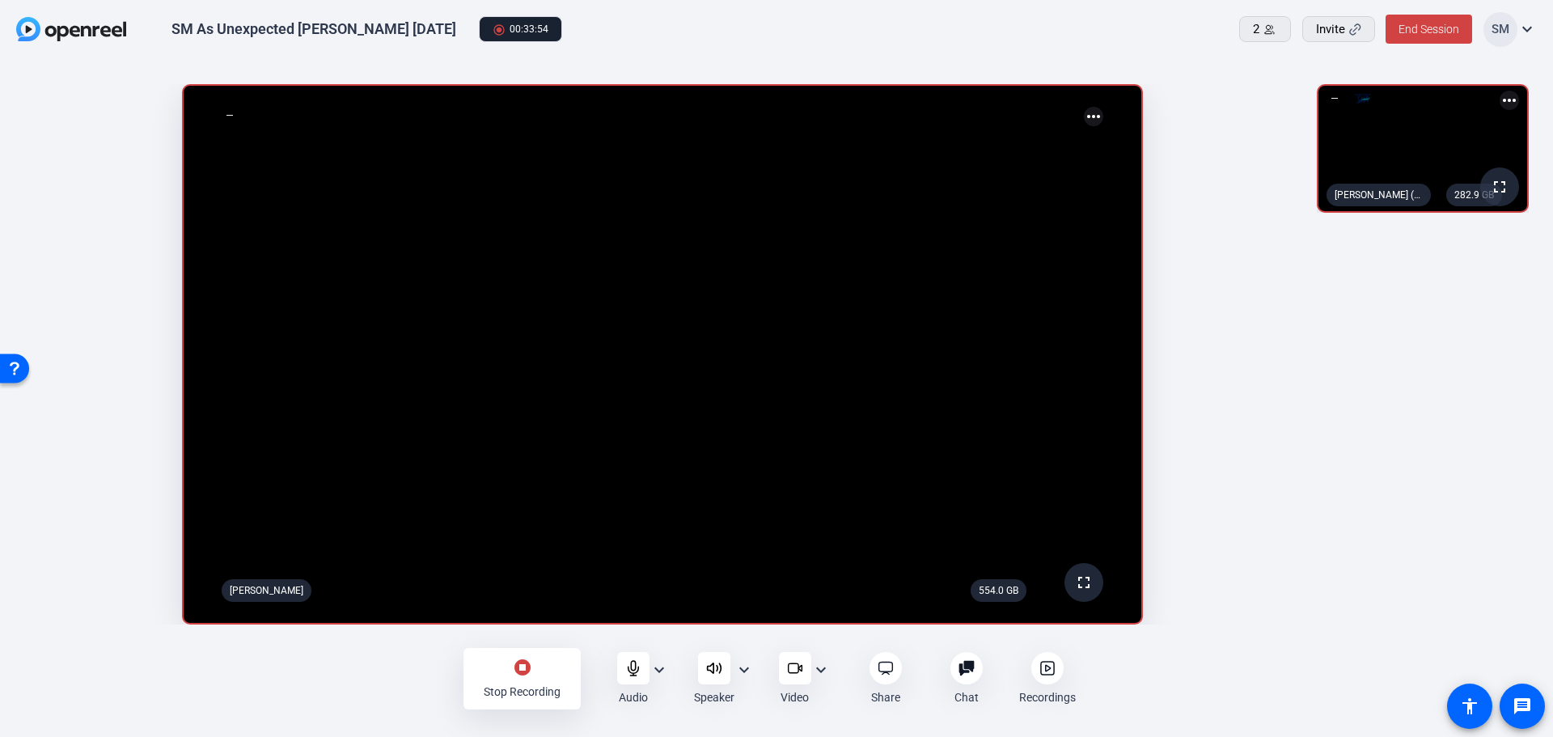
click at [531, 677] on div "stop_circle Stop Recording" at bounding box center [522, 678] width 117 height 61
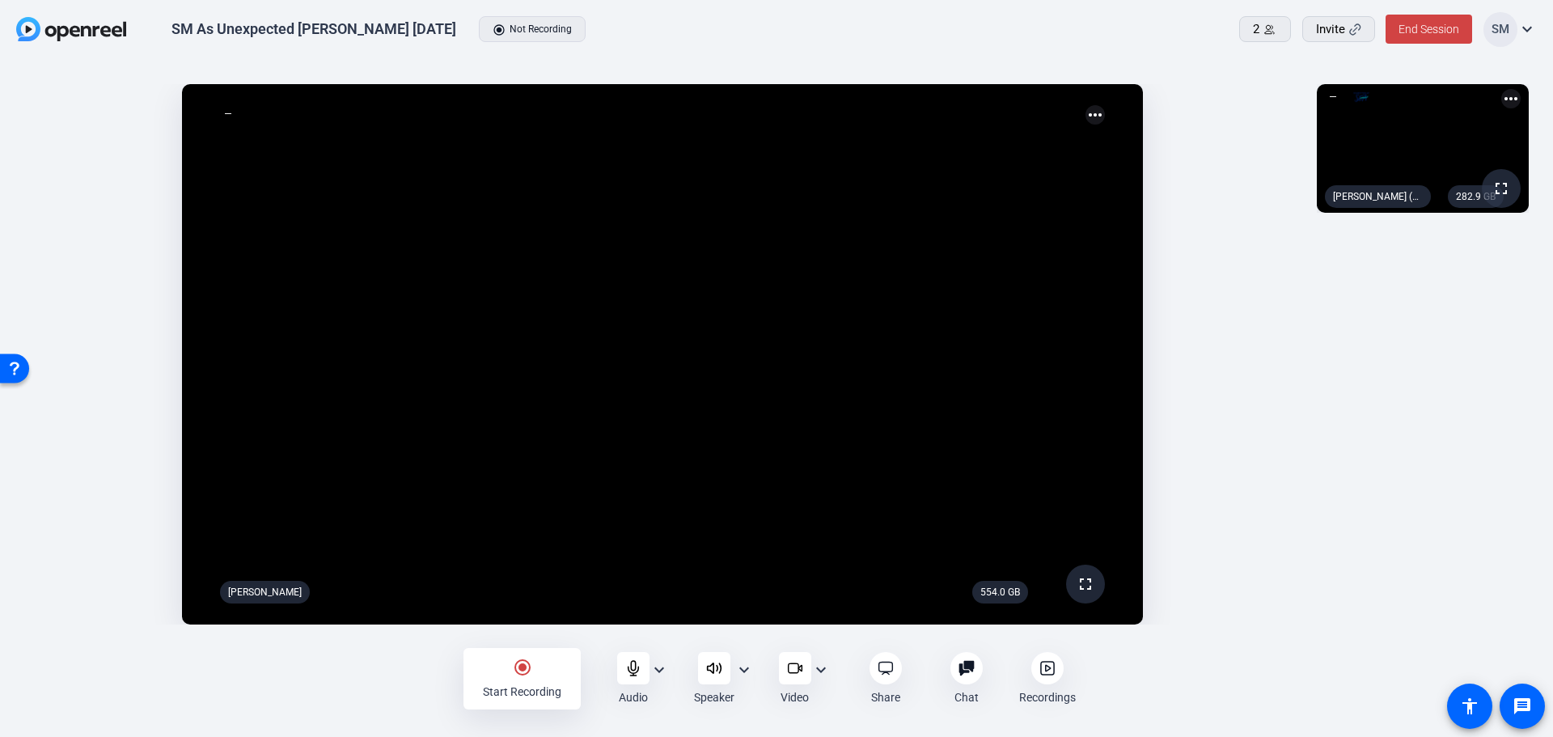
click at [1047, 671] on icon at bounding box center [1047, 668] width 5 height 6
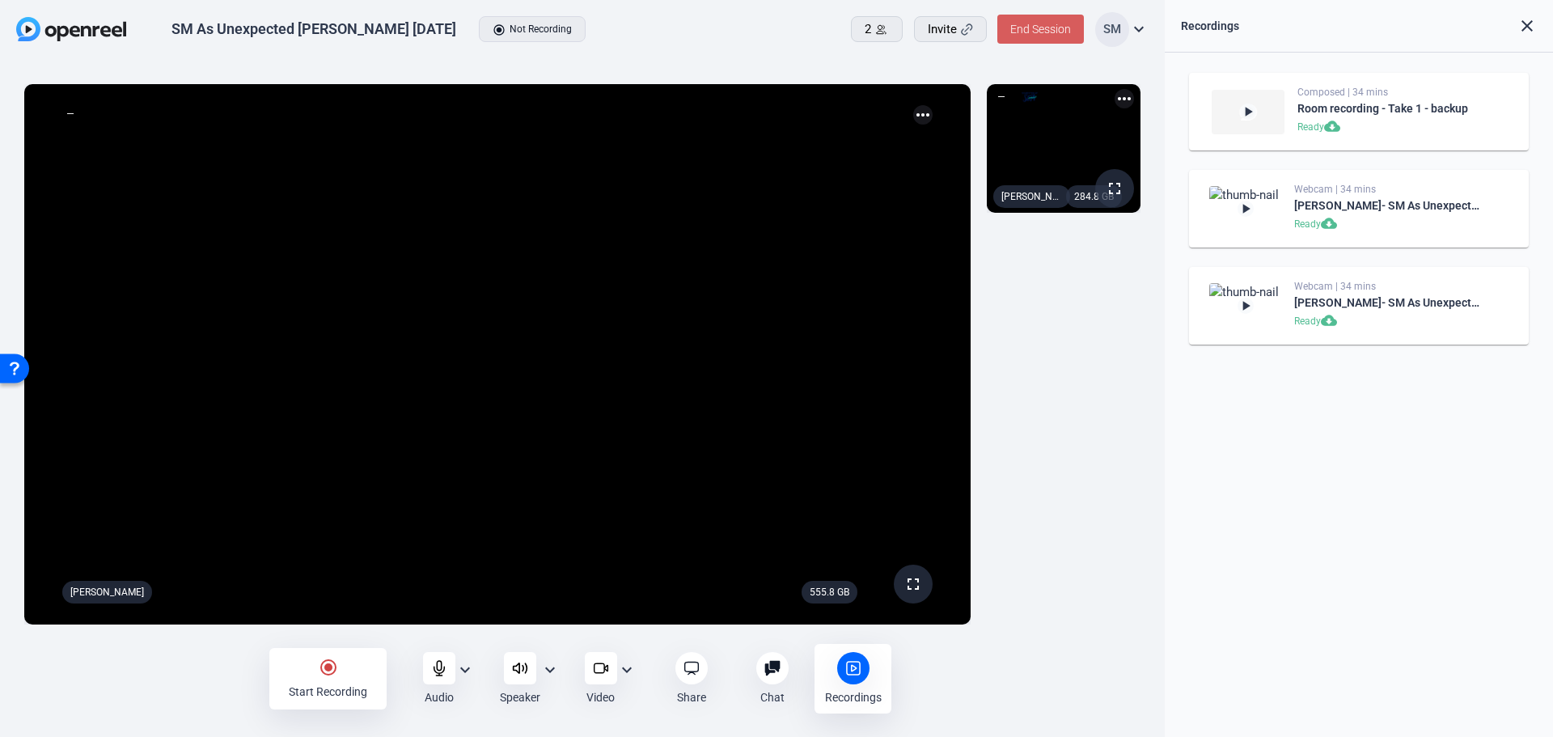
click at [1053, 30] on span "End Session" at bounding box center [1041, 29] width 61 height 13
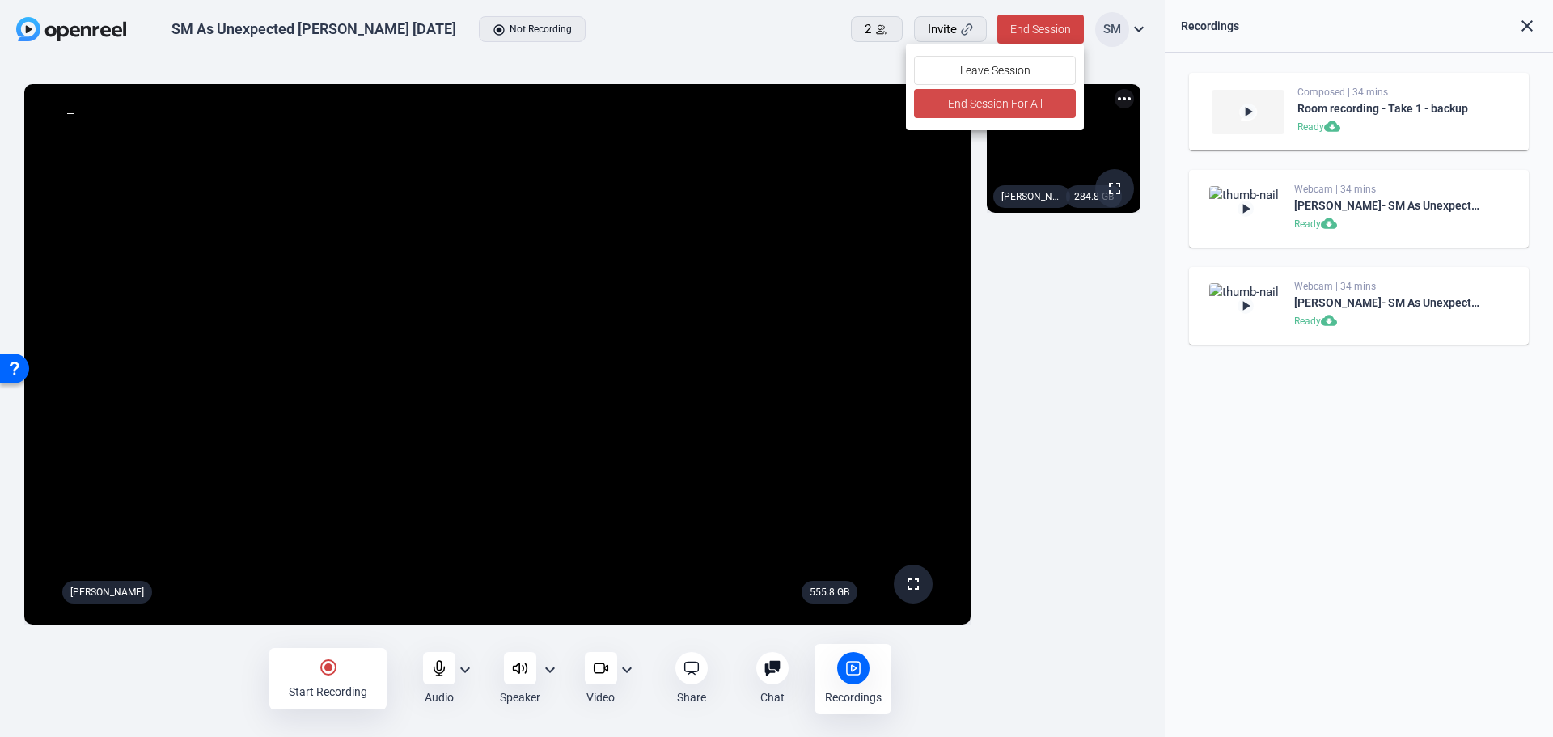
click at [1027, 100] on span "End Session For All" at bounding box center [995, 103] width 95 height 19
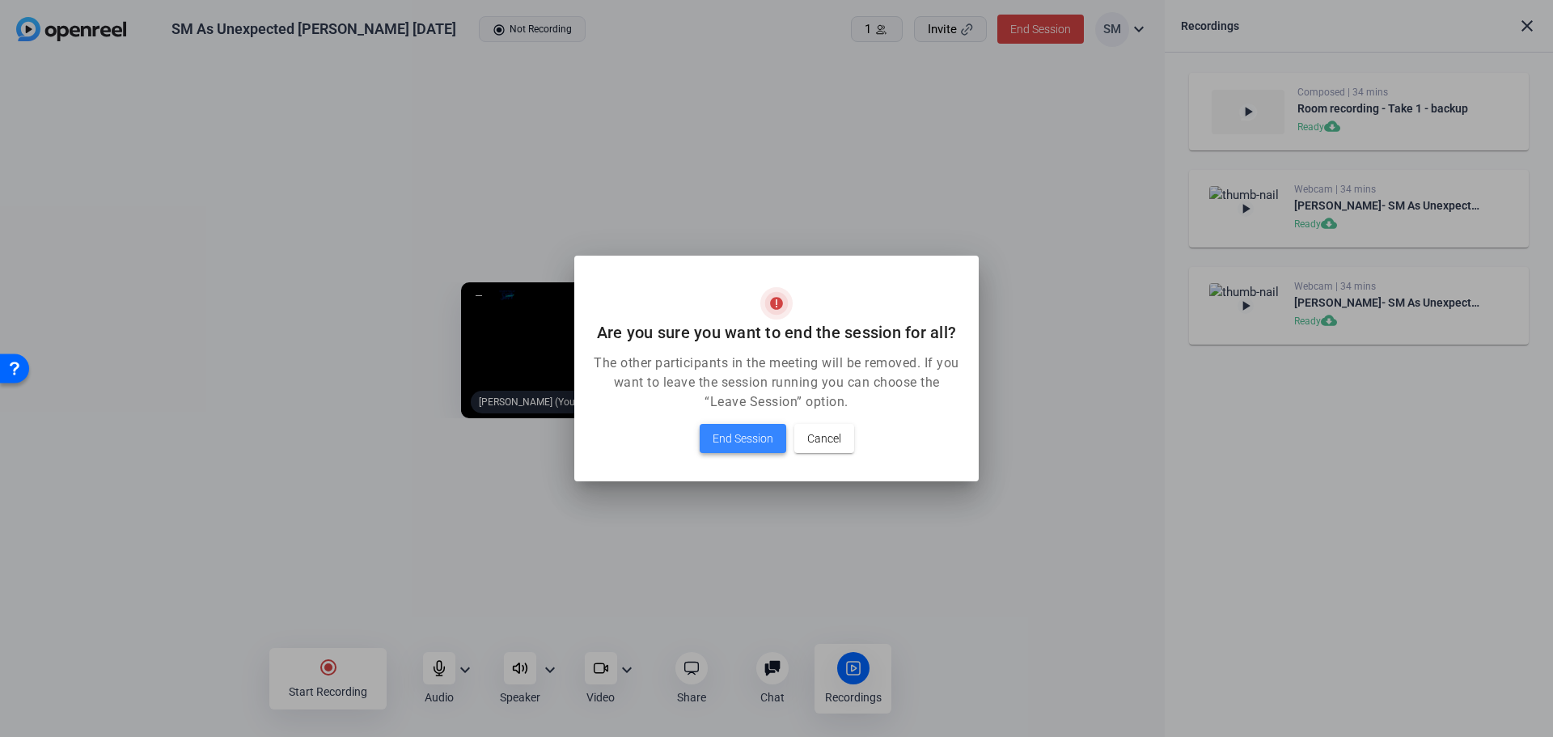
click at [758, 438] on span "End Session" at bounding box center [743, 438] width 61 height 19
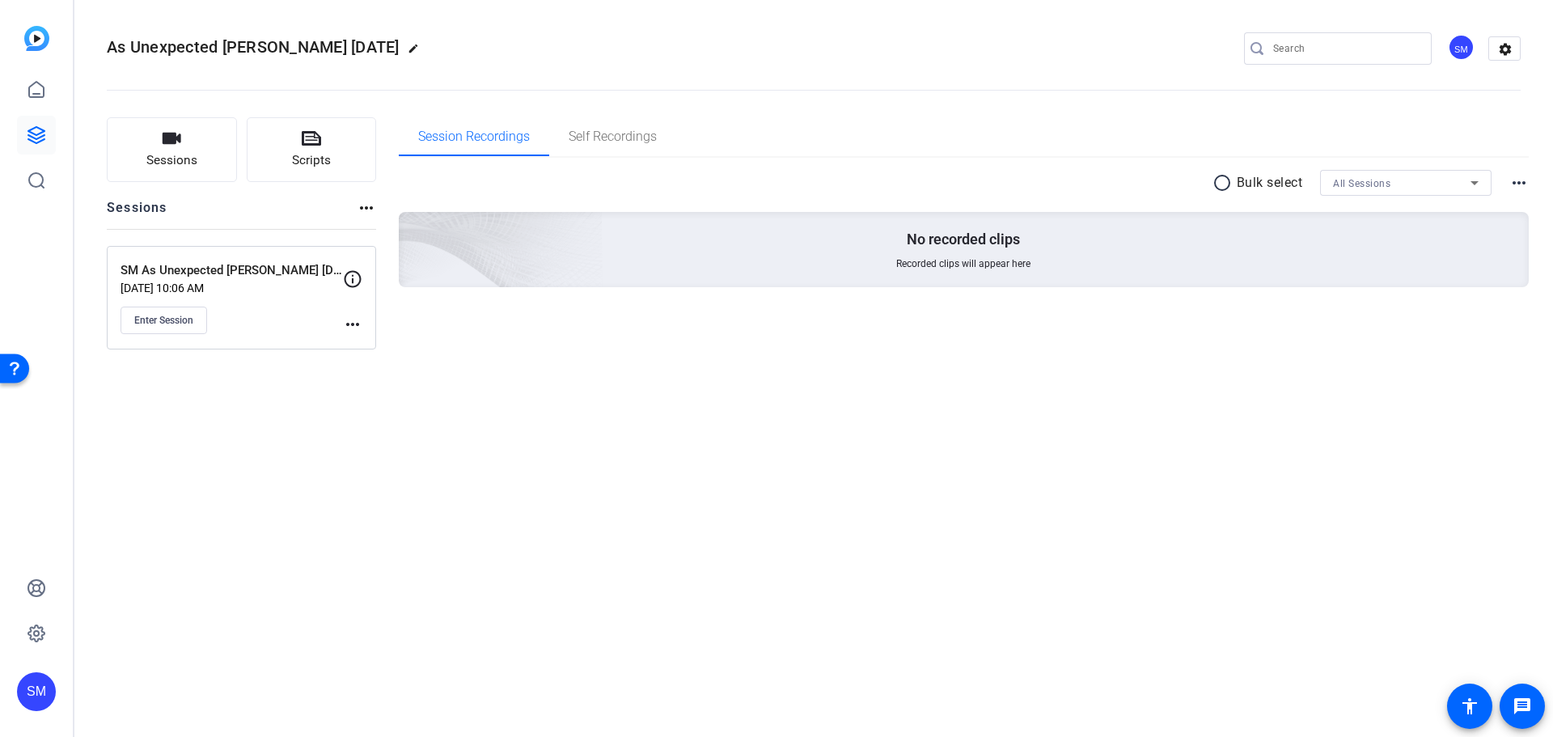
click at [239, 271] on p "SM As Unexpected [PERSON_NAME] [DATE]" at bounding box center [232, 270] width 223 height 19
